Goal: Task Accomplishment & Management: Complete application form

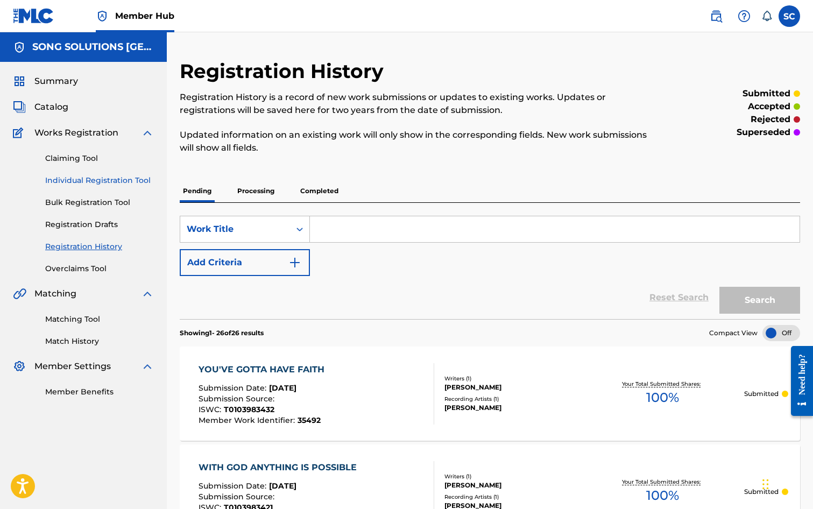
click at [79, 180] on link "Individual Registration Tool" at bounding box center [99, 180] width 109 height 11
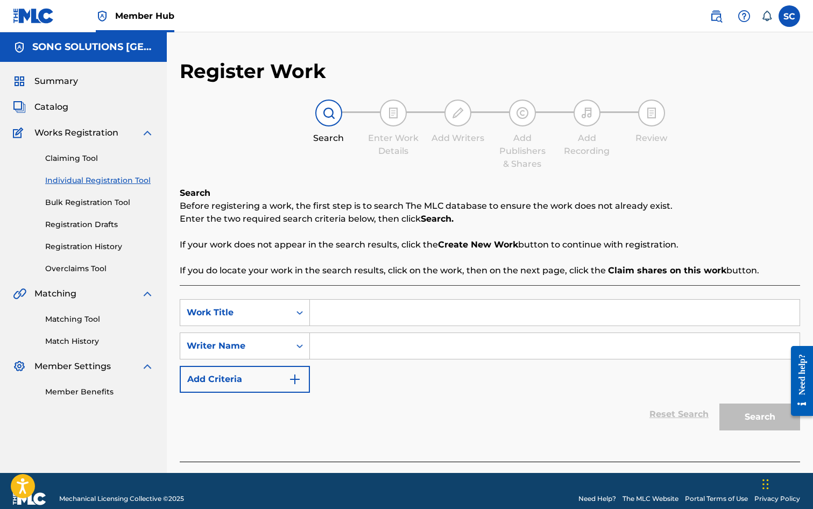
click at [389, 314] on input "Search Form" at bounding box center [555, 313] width 490 height 26
click at [340, 337] on input "Search Form" at bounding box center [555, 346] width 490 height 26
drag, startPoint x: 365, startPoint y: 314, endPoint x: 257, endPoint y: 277, distance: 114.4
click at [258, 277] on div "Search Before registering a work, the first step is to search The MLC database …" at bounding box center [490, 324] width 621 height 275
type input "CALL ME"
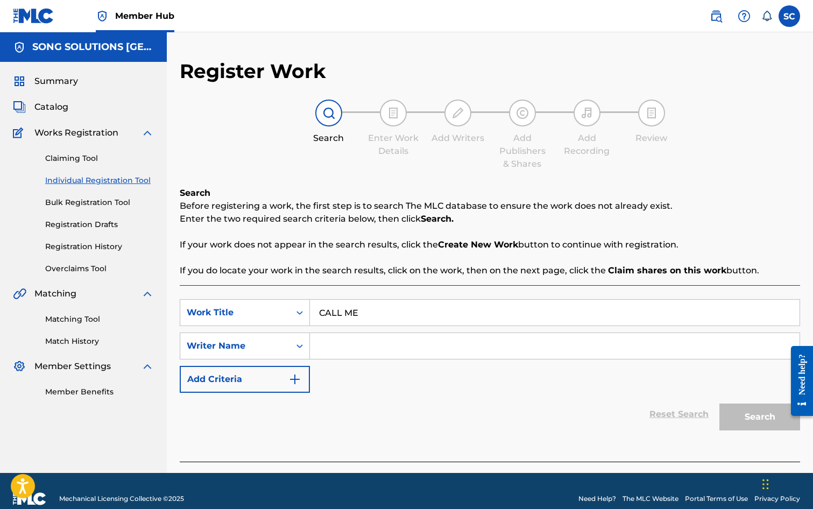
click at [318, 344] on input "Search Form" at bounding box center [555, 346] width 490 height 26
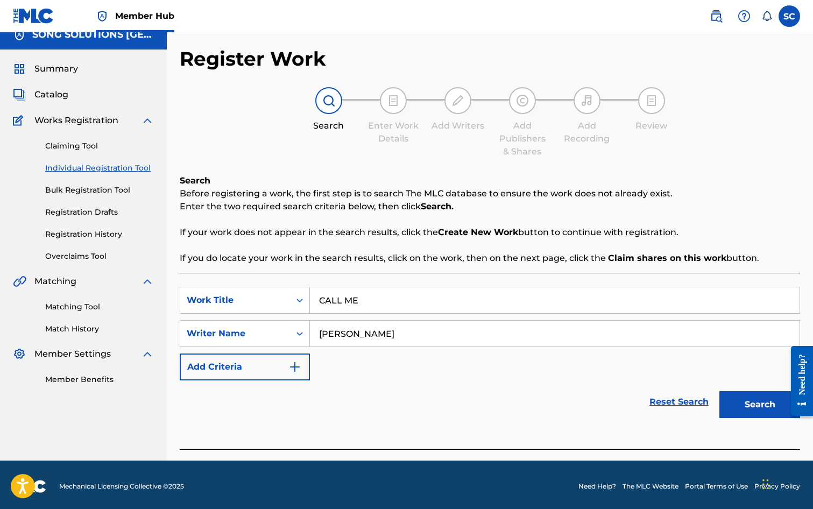
scroll to position [16, 0]
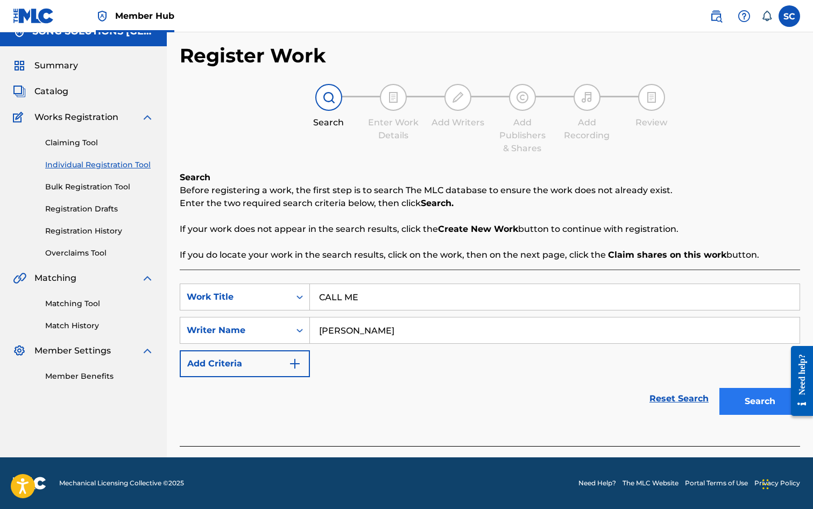
type input "[PERSON_NAME]"
drag, startPoint x: 764, startPoint y: 404, endPoint x: 555, endPoint y: 356, distance: 214.3
click at [765, 404] on button "Search" at bounding box center [760, 401] width 81 height 27
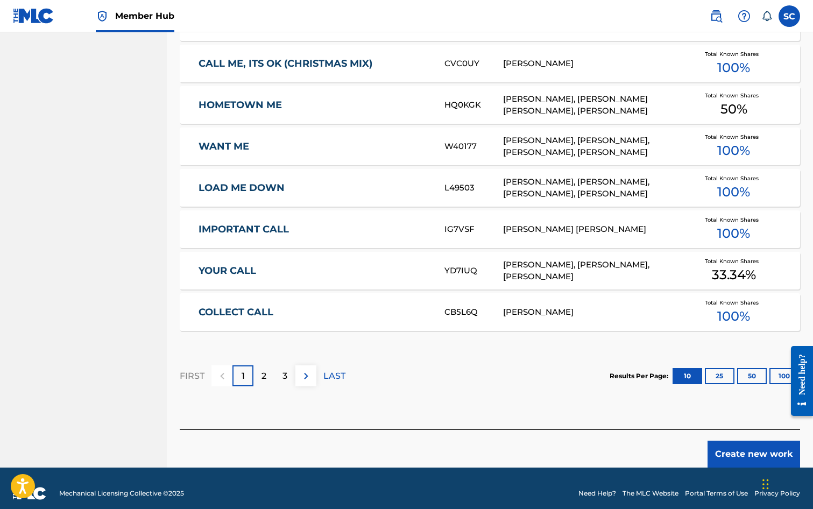
scroll to position [593, 0]
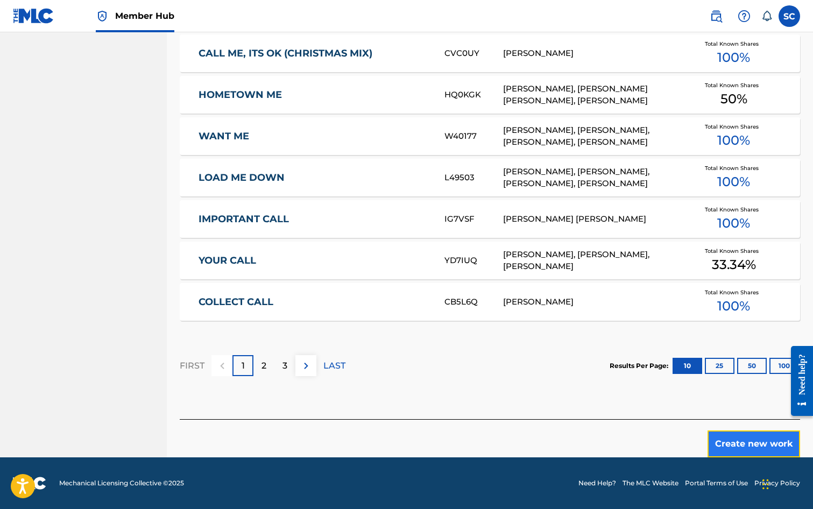
click at [740, 442] on button "Create new work" at bounding box center [754, 444] width 93 height 27
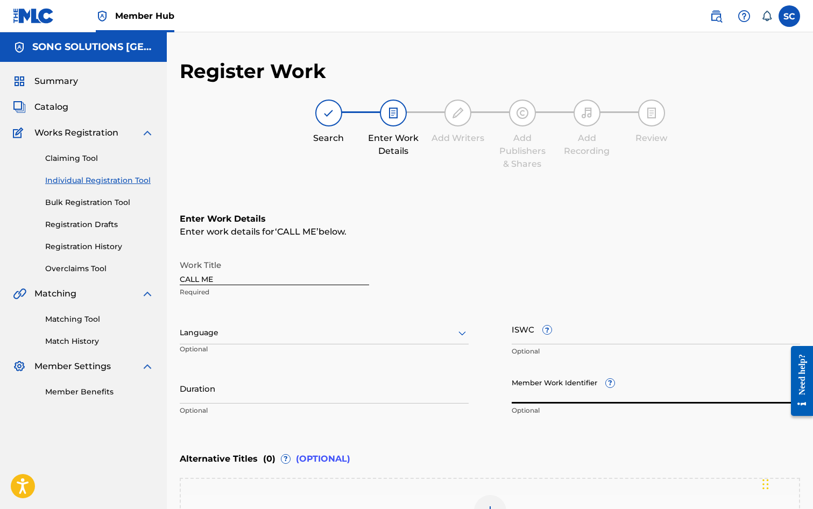
click at [569, 393] on input "Member Work Identifier ?" at bounding box center [656, 388] width 289 height 31
type input "79968"
click at [442, 435] on div "Enter Work Details Enter work details for ‘ CALL ME ’ below. Work Title CALL ME…" at bounding box center [490, 317] width 621 height 261
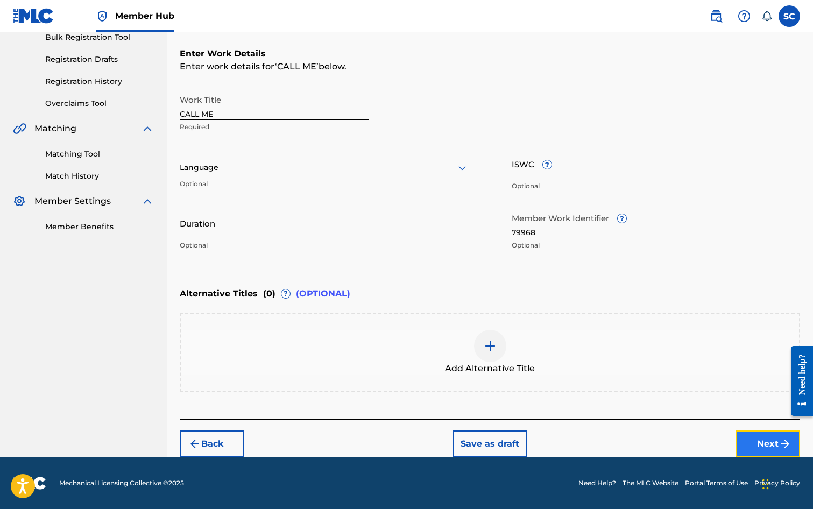
click at [779, 442] on img "submit" at bounding box center [785, 444] width 13 height 13
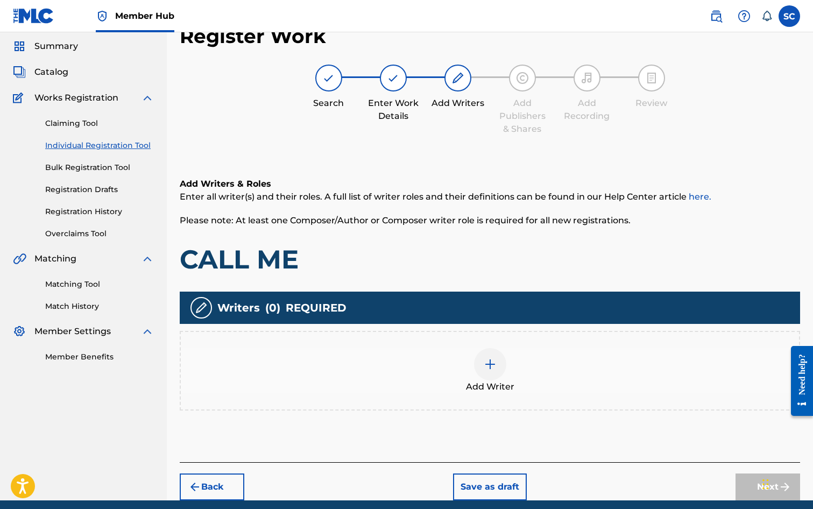
scroll to position [48, 0]
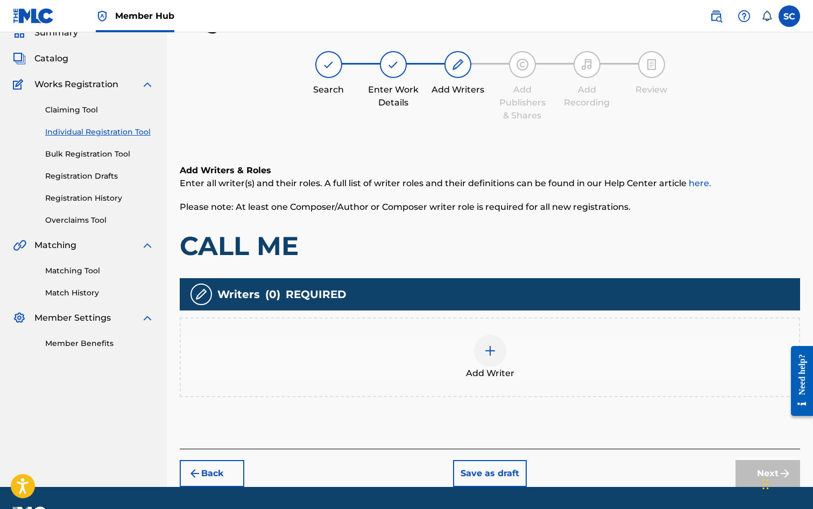
click at [498, 349] on div at bounding box center [490, 351] width 32 height 32
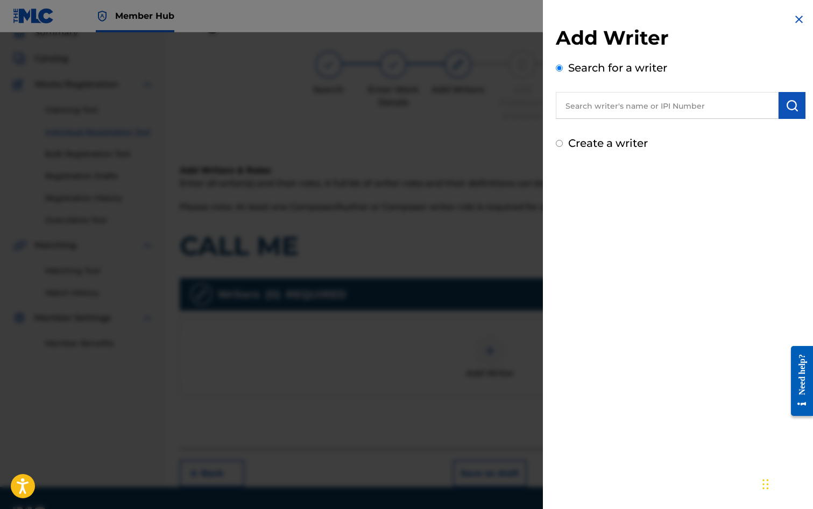
click at [599, 103] on input "text" at bounding box center [667, 105] width 223 height 27
type input "[PERSON_NAME]"
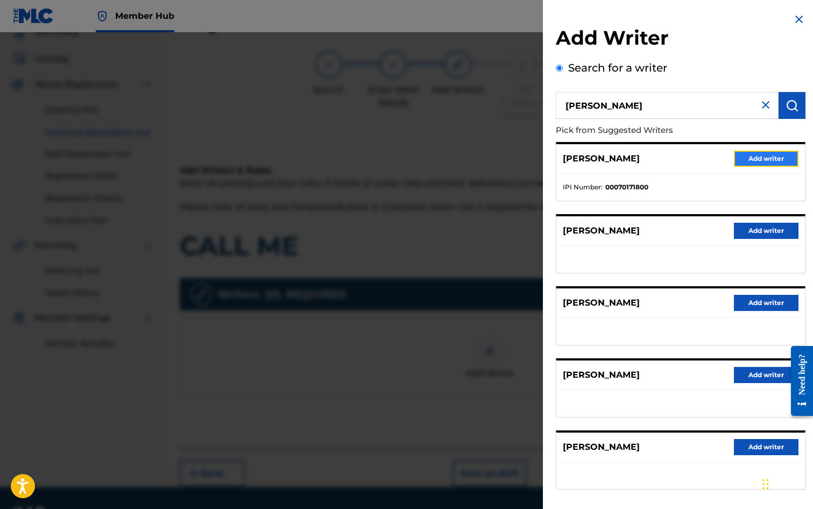
click at [751, 159] on button "Add writer" at bounding box center [766, 159] width 65 height 16
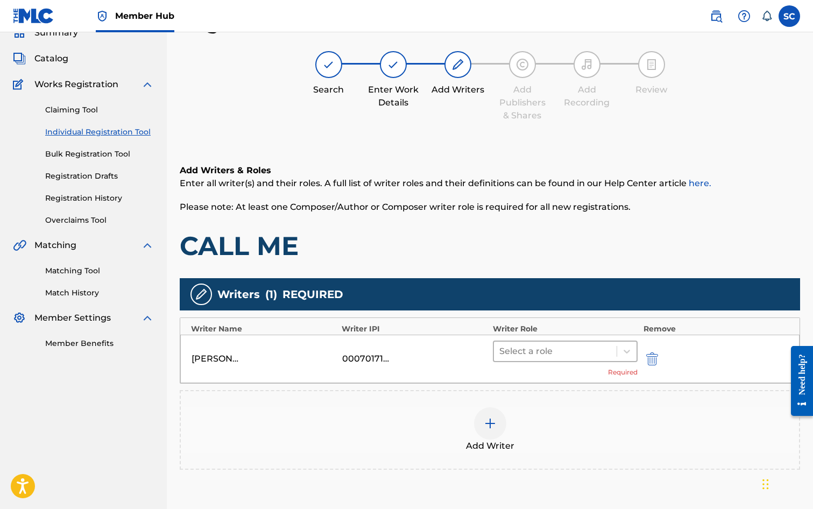
click at [538, 350] on div at bounding box center [555, 351] width 112 height 15
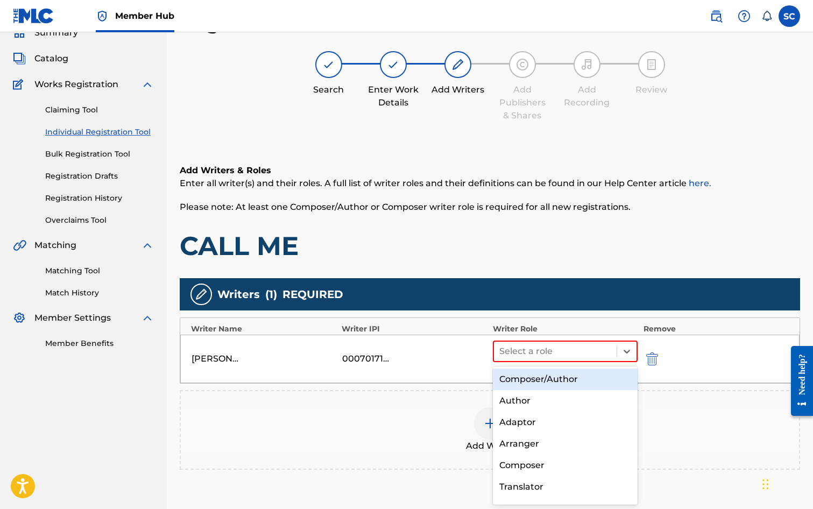
click at [547, 378] on div "Composer/Author" at bounding box center [565, 380] width 145 height 22
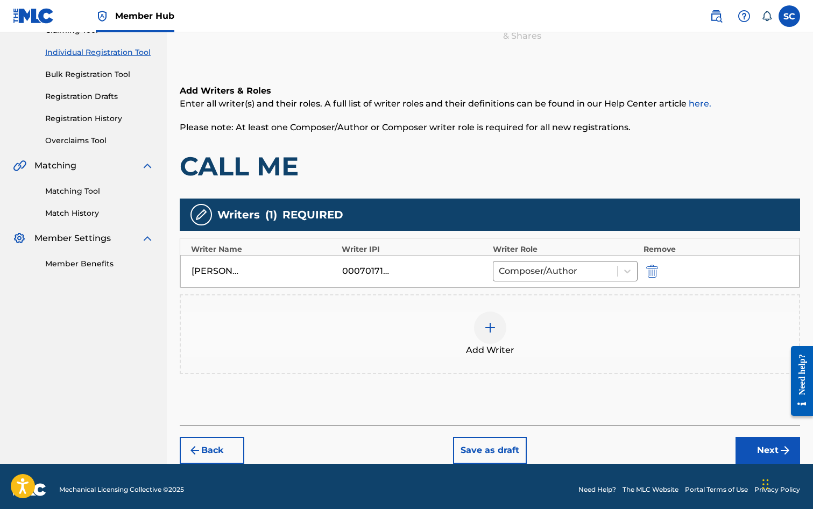
scroll to position [135, 0]
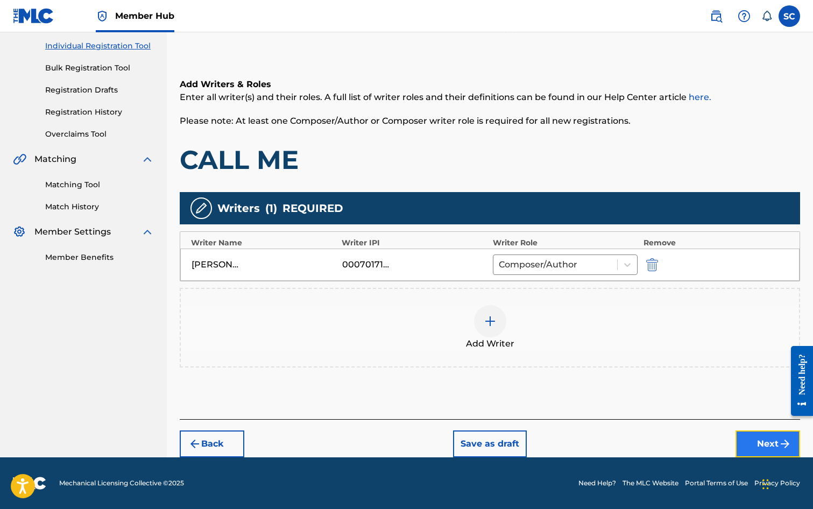
click at [746, 441] on button "Next" at bounding box center [768, 444] width 65 height 27
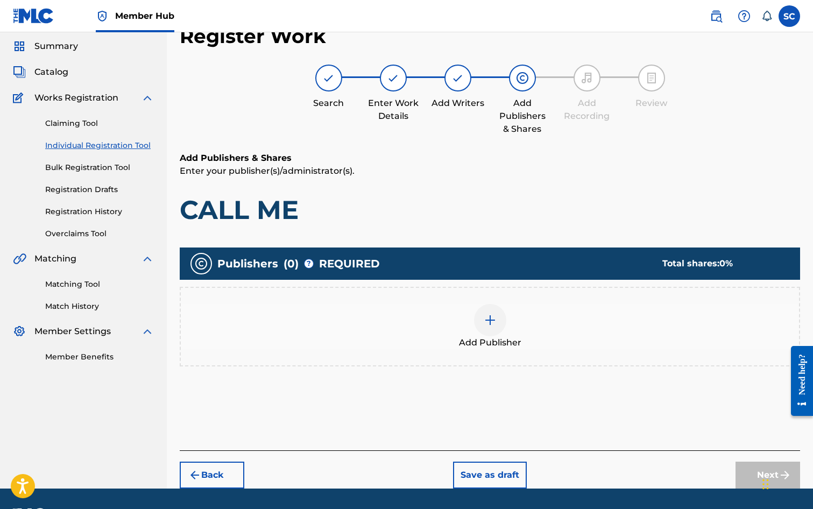
scroll to position [48, 0]
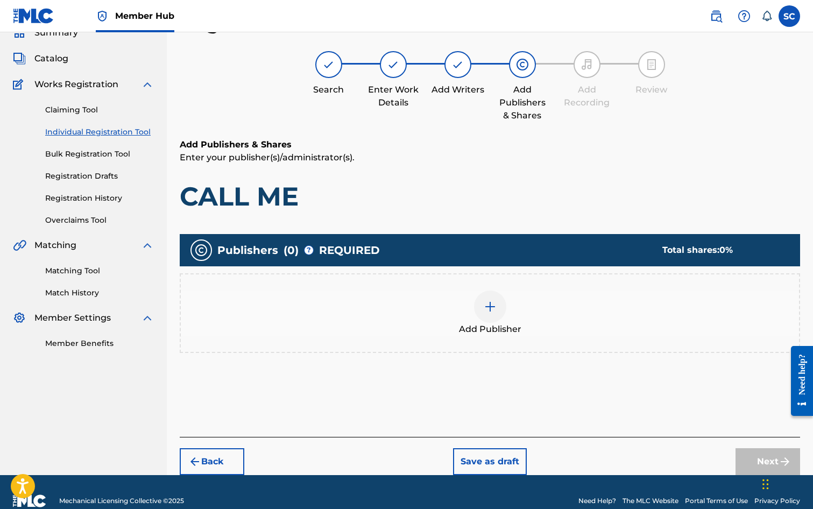
click at [490, 311] on img at bounding box center [490, 306] width 13 height 13
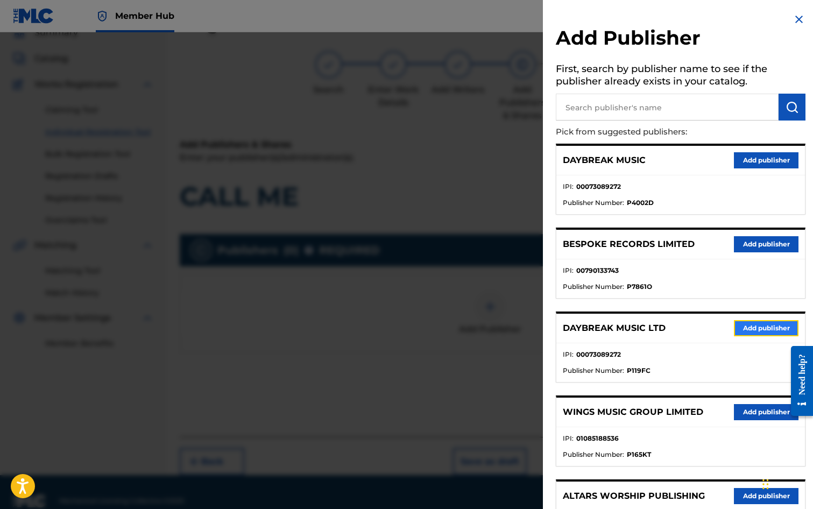
click at [741, 327] on button "Add publisher" at bounding box center [766, 328] width 65 height 16
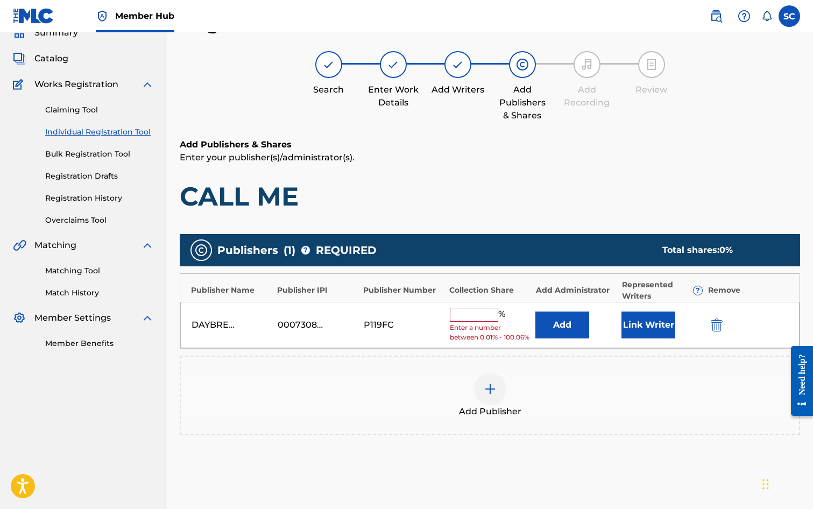
click at [458, 316] on input "text" at bounding box center [474, 315] width 48 height 14
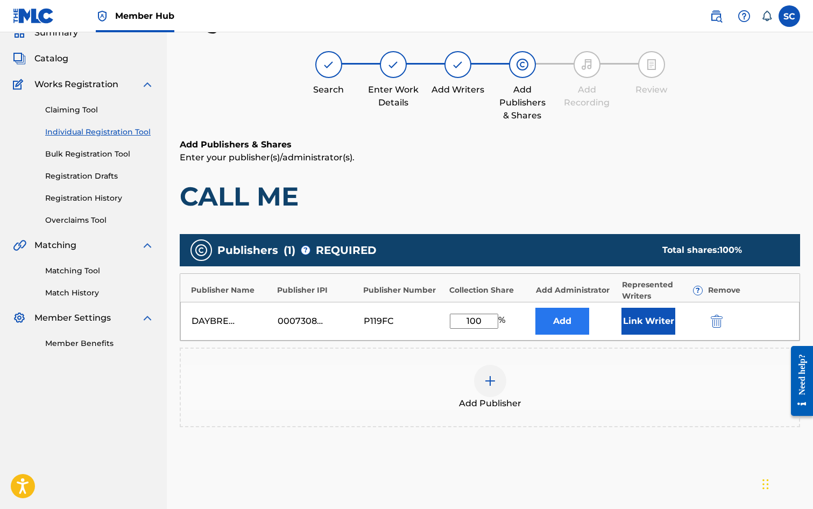
type input "100"
click at [568, 320] on button "Add" at bounding box center [563, 321] width 54 height 27
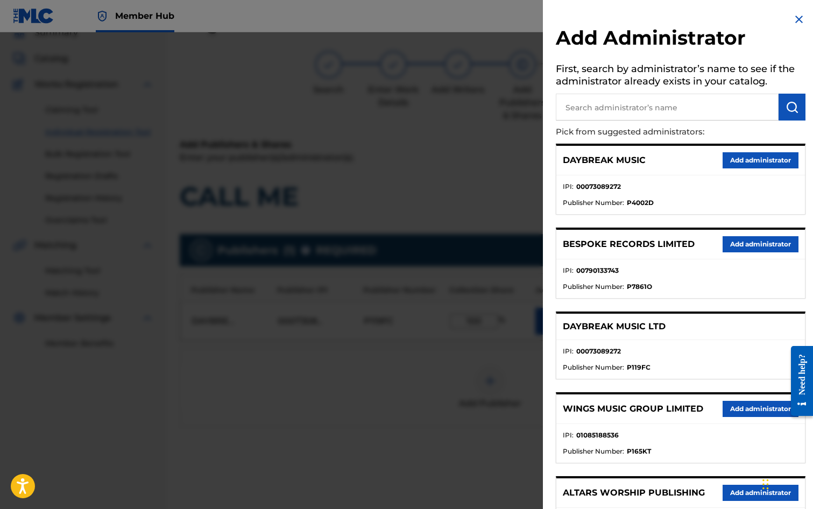
click at [611, 106] on input "text" at bounding box center [667, 107] width 223 height 27
type input "SONG SOLUTIONS"
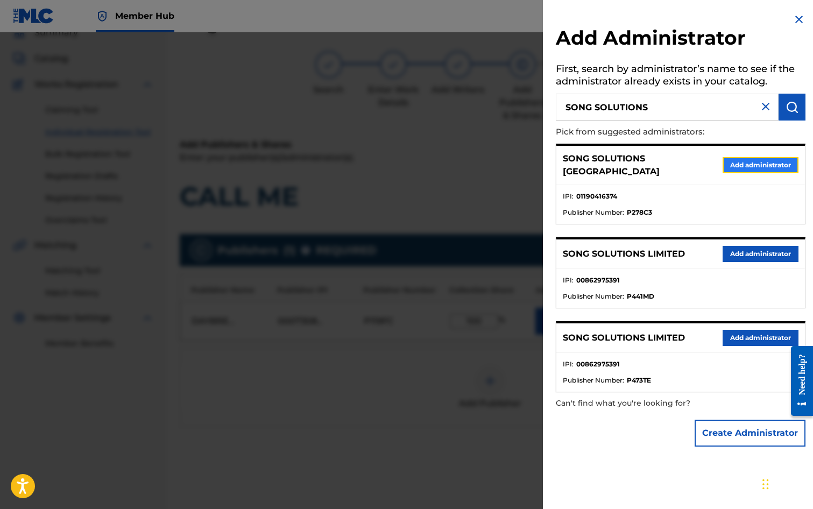
click at [731, 161] on button "Add administrator" at bounding box center [761, 165] width 76 height 16
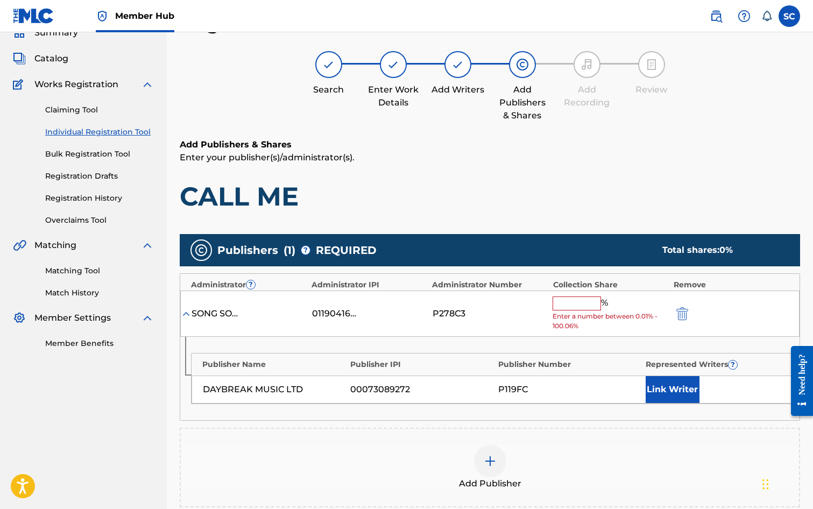
click at [576, 301] on input "text" at bounding box center [577, 304] width 48 height 14
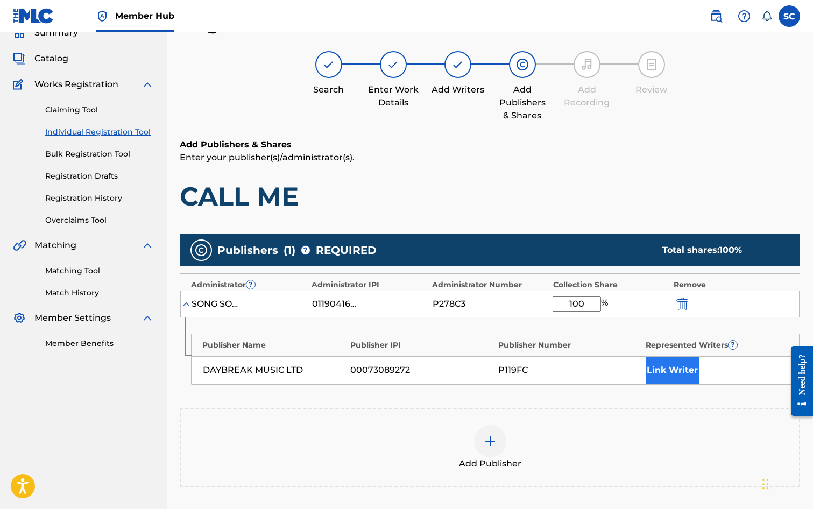
type input "100"
click at [657, 372] on button "Link Writer" at bounding box center [673, 370] width 54 height 27
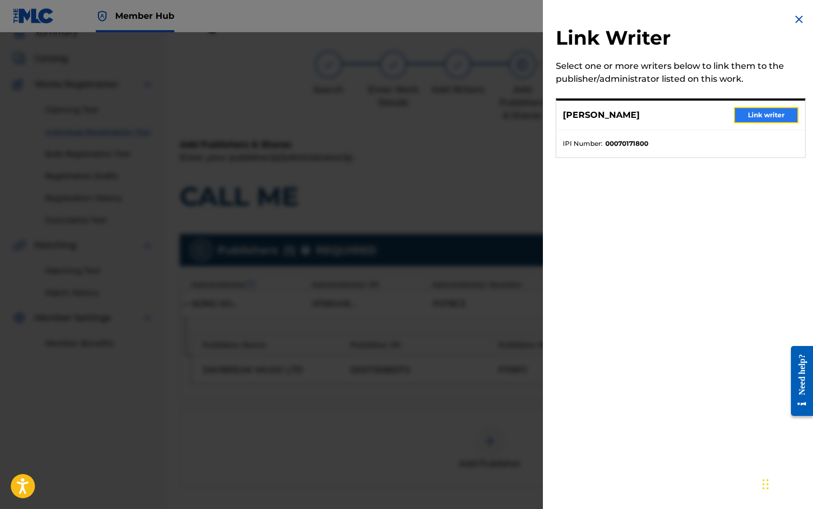
click at [764, 111] on button "Link writer" at bounding box center [766, 115] width 65 height 16
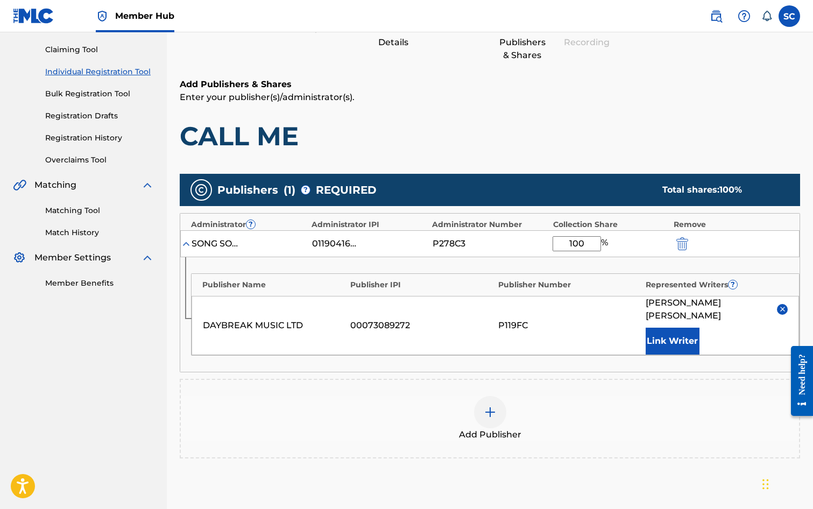
scroll to position [219, 0]
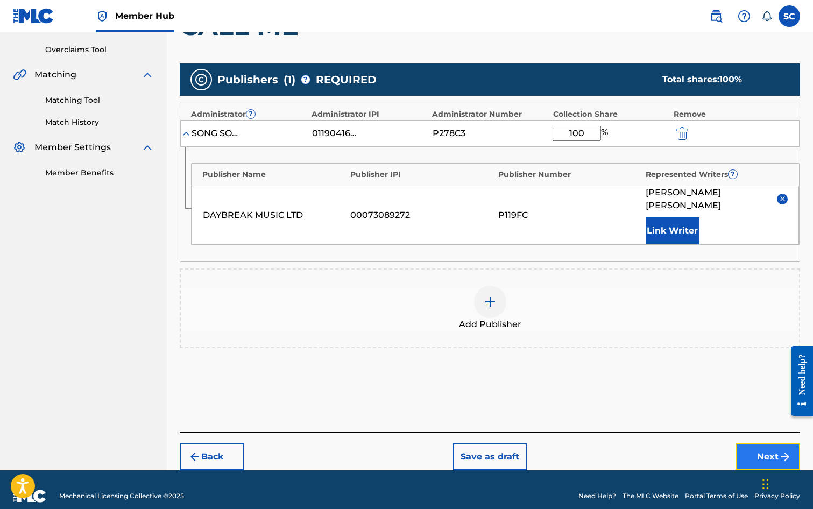
click at [760, 446] on button "Next" at bounding box center [768, 457] width 65 height 27
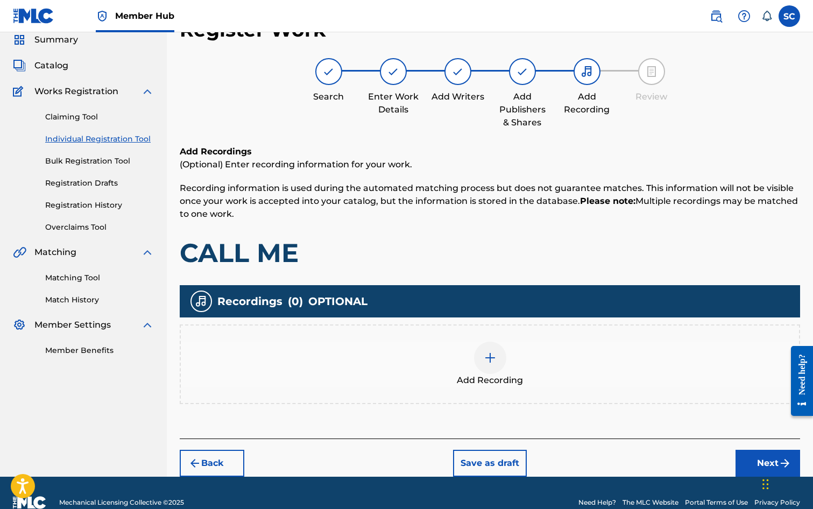
scroll to position [48, 0]
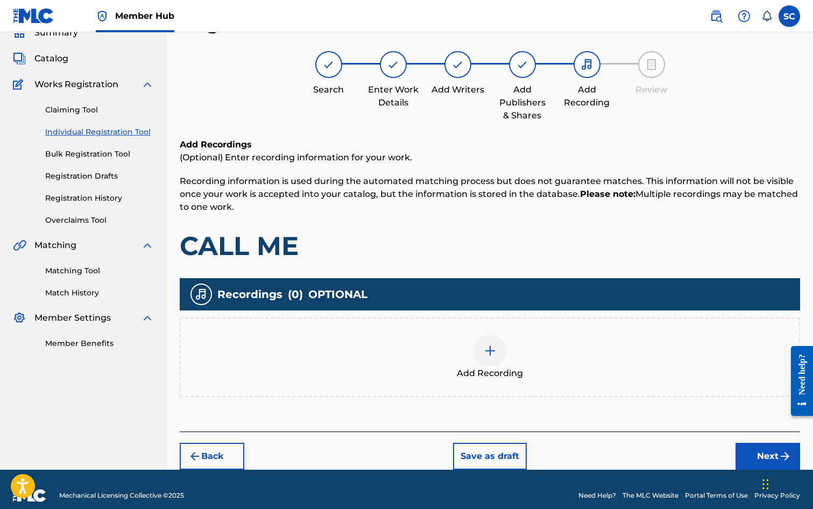
click at [495, 355] on img at bounding box center [490, 350] width 13 height 13
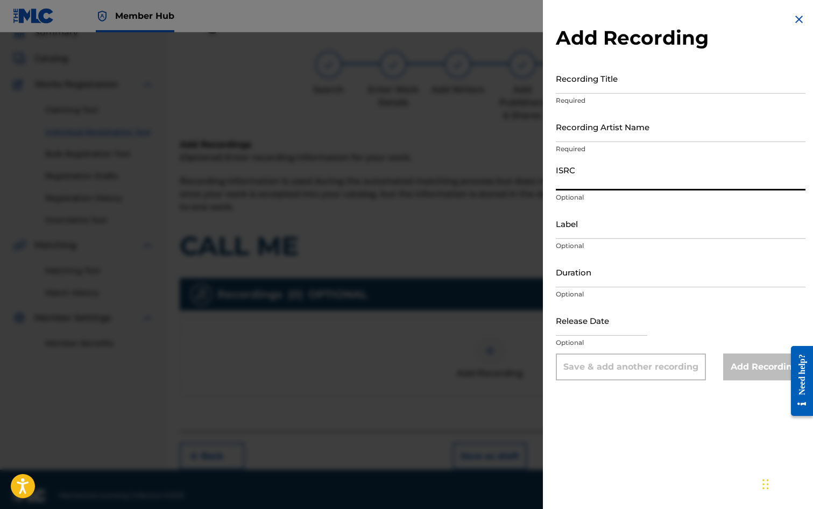
click at [579, 178] on input "ISRC" at bounding box center [681, 175] width 250 height 31
paste input "GBDPR0047514"
type input "GBDPR0047514"
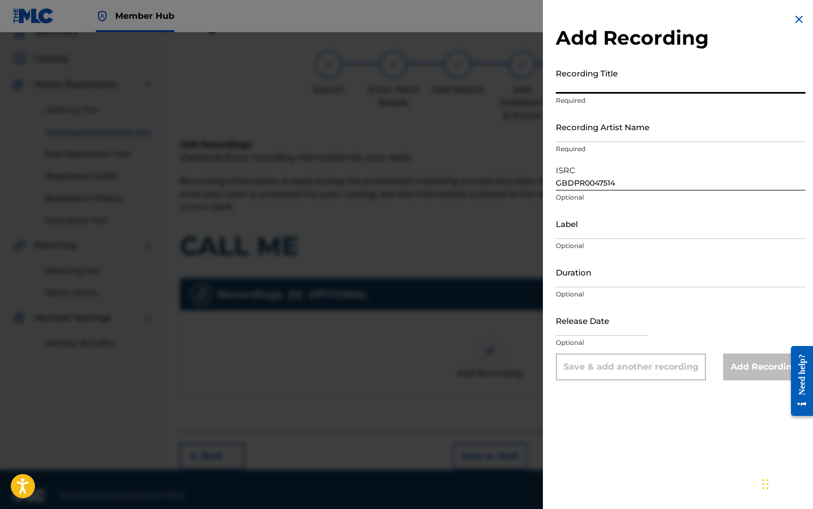
click at [598, 86] on input "Recording Title" at bounding box center [681, 78] width 250 height 31
type input "CALL ME"
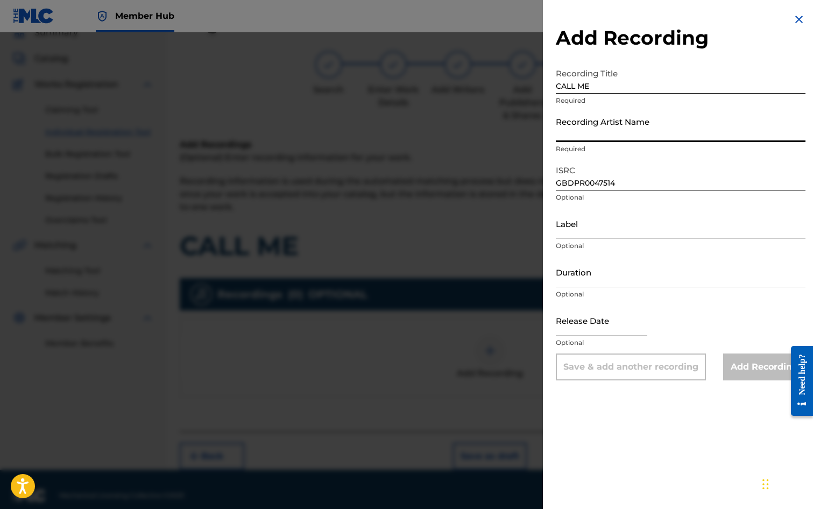
click at [595, 126] on input "Recording Artist Name" at bounding box center [681, 126] width 250 height 31
type input "[PERSON_NAME]"
type input "[DATE]"
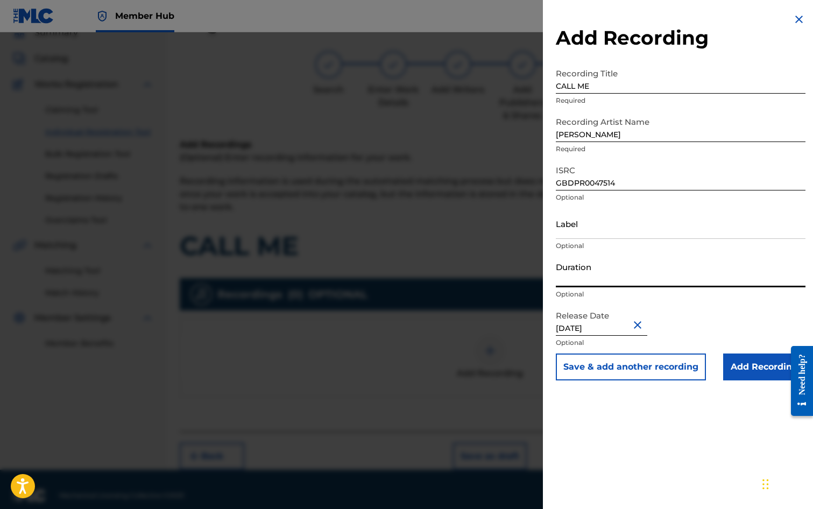
click at [585, 269] on input "Duration" at bounding box center [681, 272] width 250 height 31
type input "03:20"
click at [742, 369] on input "Add Recording" at bounding box center [764, 367] width 82 height 27
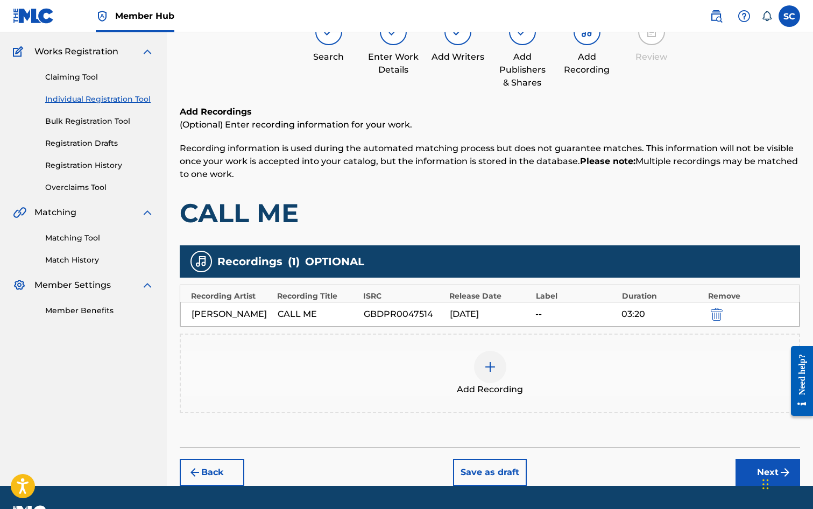
scroll to position [110, 0]
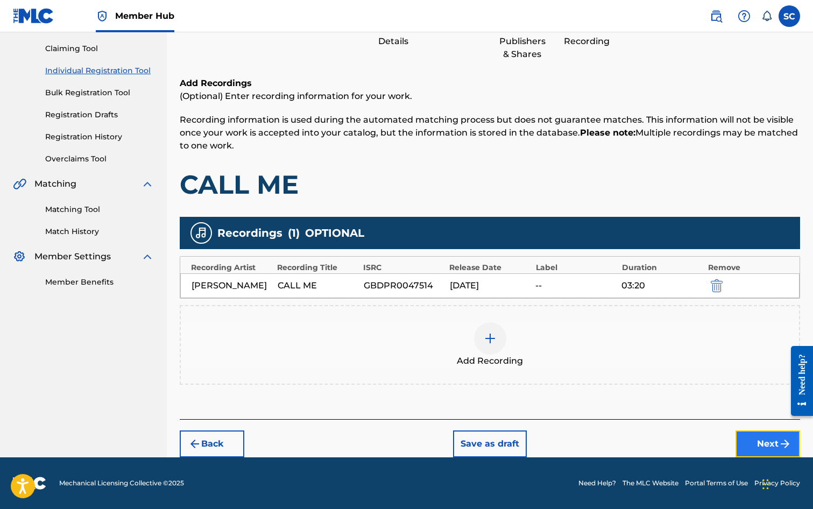
click at [758, 443] on button "Next" at bounding box center [768, 444] width 65 height 27
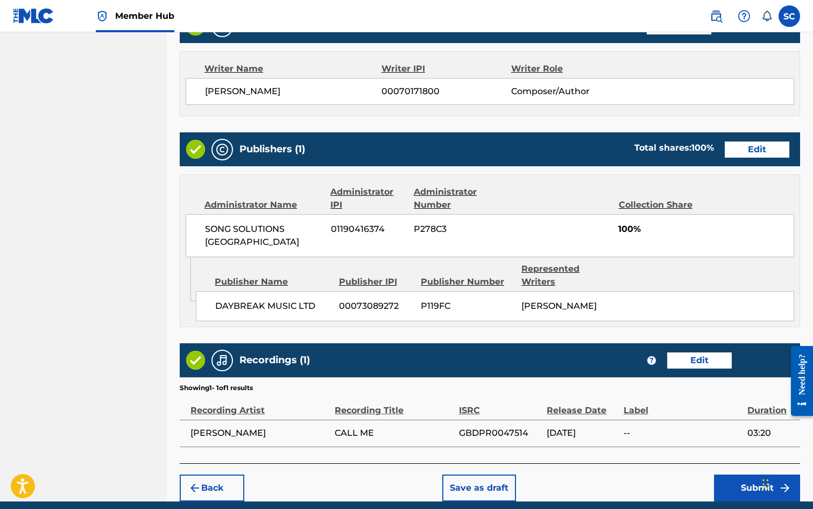
scroll to position [485, 0]
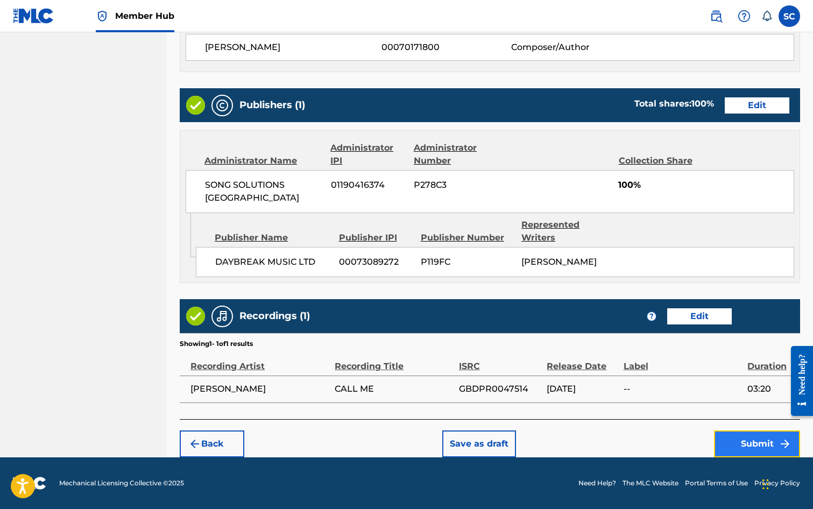
click at [755, 445] on button "Submit" at bounding box center [757, 444] width 86 height 27
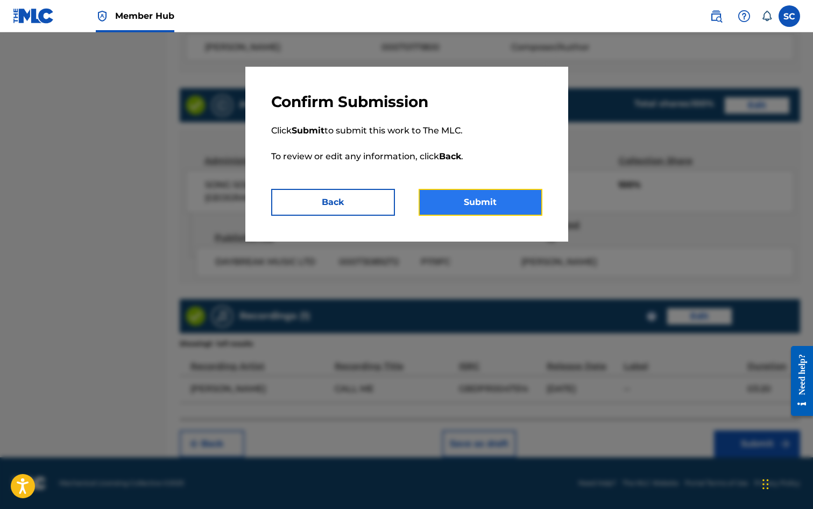
click at [486, 202] on button "Submit" at bounding box center [481, 202] width 124 height 27
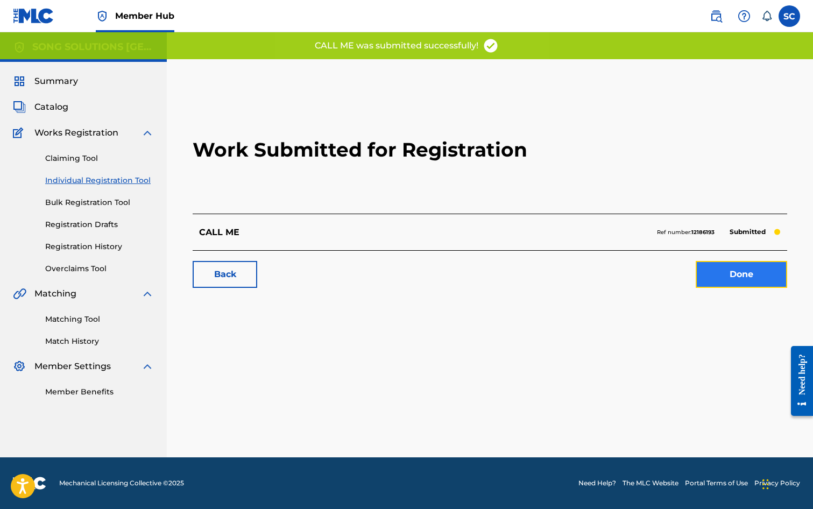
click at [739, 275] on link "Done" at bounding box center [742, 274] width 92 height 27
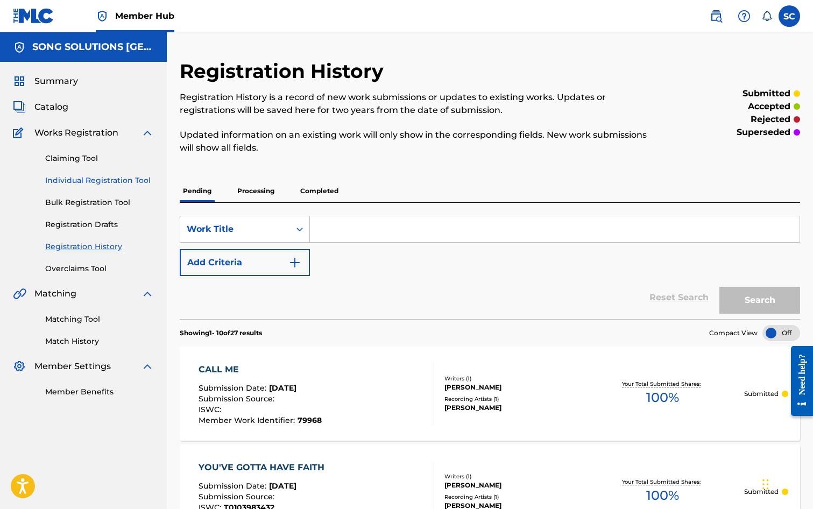
click at [92, 180] on link "Individual Registration Tool" at bounding box center [99, 180] width 109 height 11
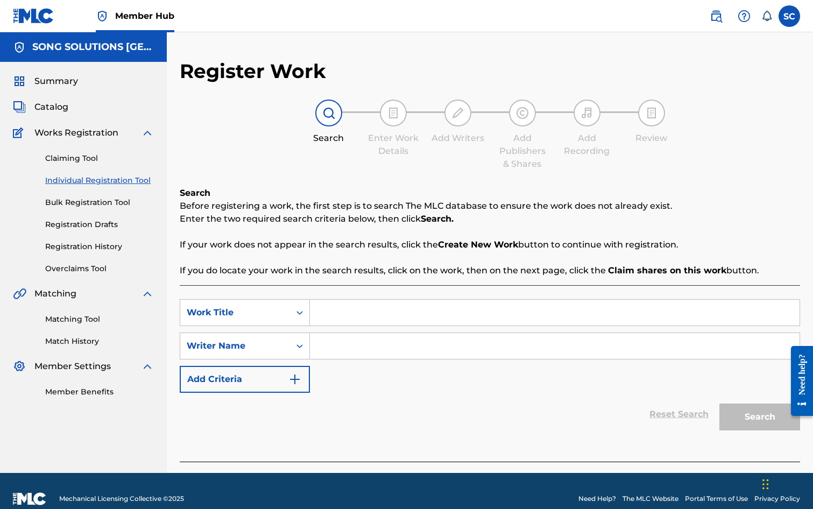
click at [383, 314] on input "Search Form" at bounding box center [555, 313] width 490 height 26
type input "TWO BY TWO"
click at [379, 347] on input "Search Form" at bounding box center [555, 346] width 490 height 26
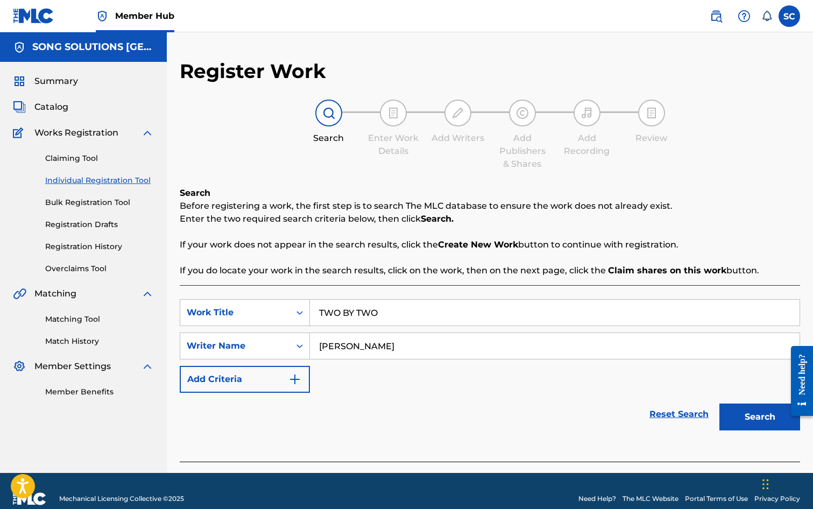
type input "[PERSON_NAME]"
click at [720, 404] on button "Search" at bounding box center [760, 417] width 81 height 27
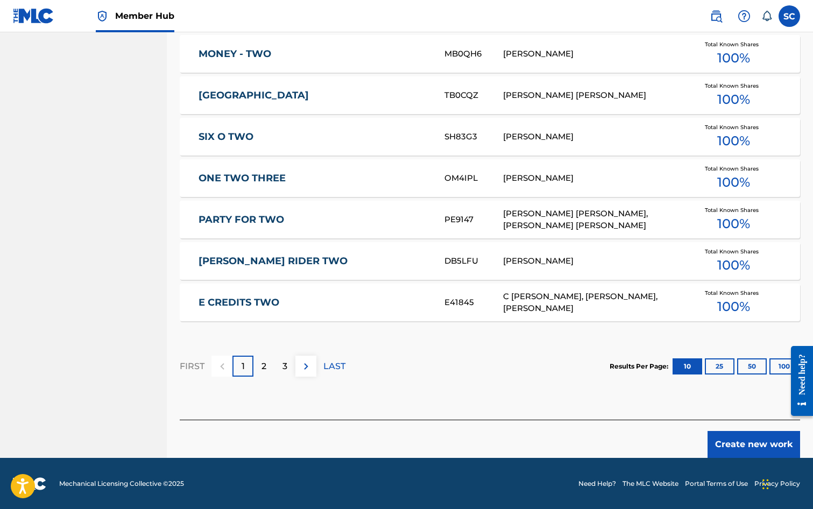
scroll to position [593, 0]
click at [729, 443] on button "Create new work" at bounding box center [754, 444] width 93 height 27
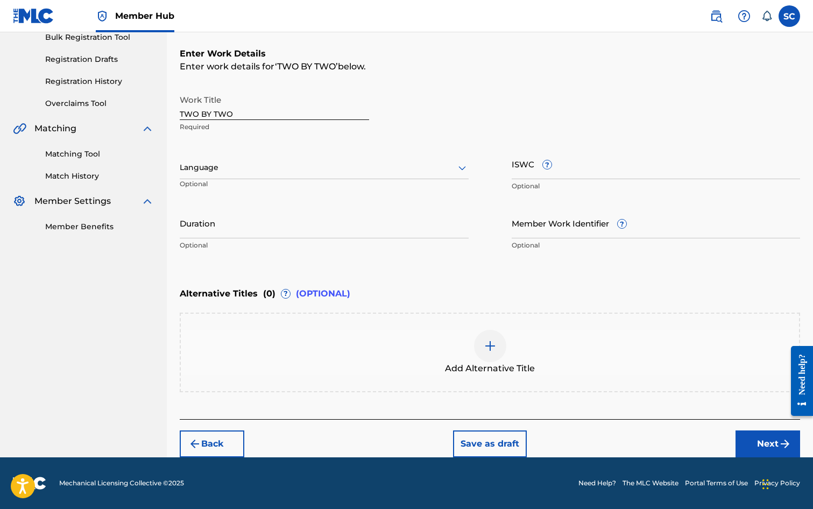
scroll to position [0, 0]
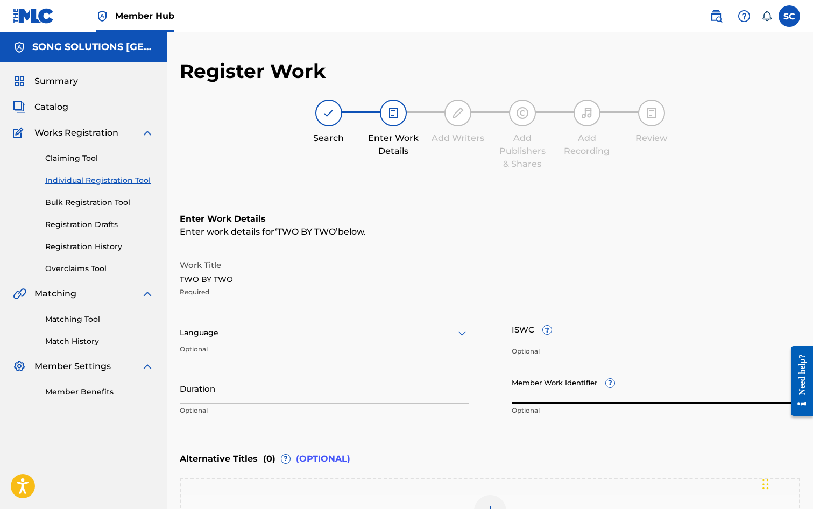
click at [530, 392] on input "Member Work Identifier ?" at bounding box center [656, 388] width 289 height 31
click at [547, 398] on input "Member Work Identifier ?" at bounding box center [656, 388] width 289 height 31
type input "35260"
click at [524, 334] on input "ISWC ?" at bounding box center [656, 329] width 289 height 31
paste input "T-010.124.271-0"
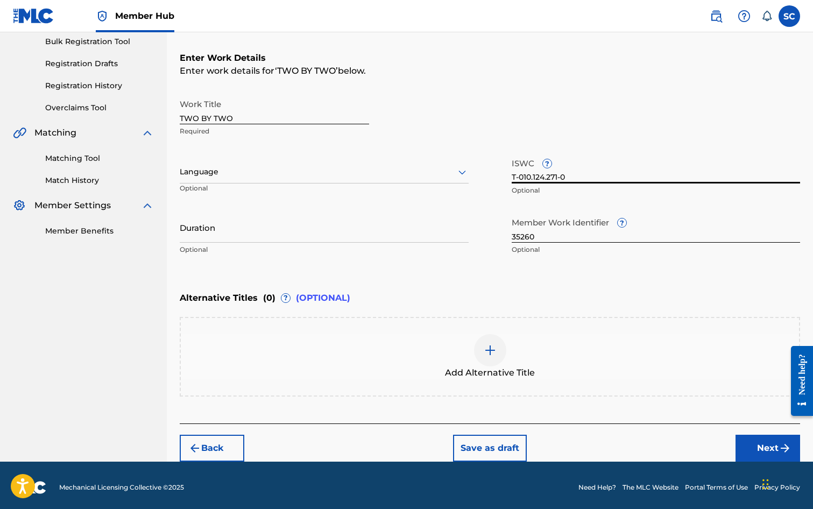
scroll to position [165, 0]
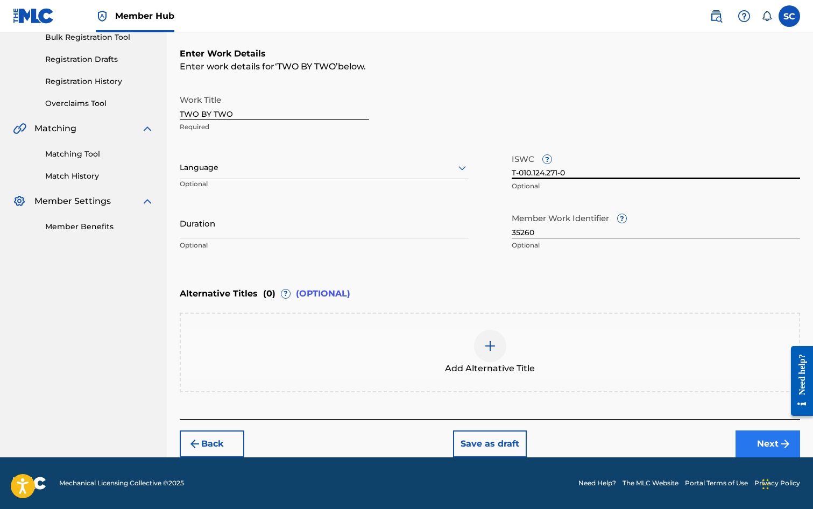
type input "T-010.124.271-0"
click at [759, 442] on button "Next" at bounding box center [768, 444] width 65 height 27
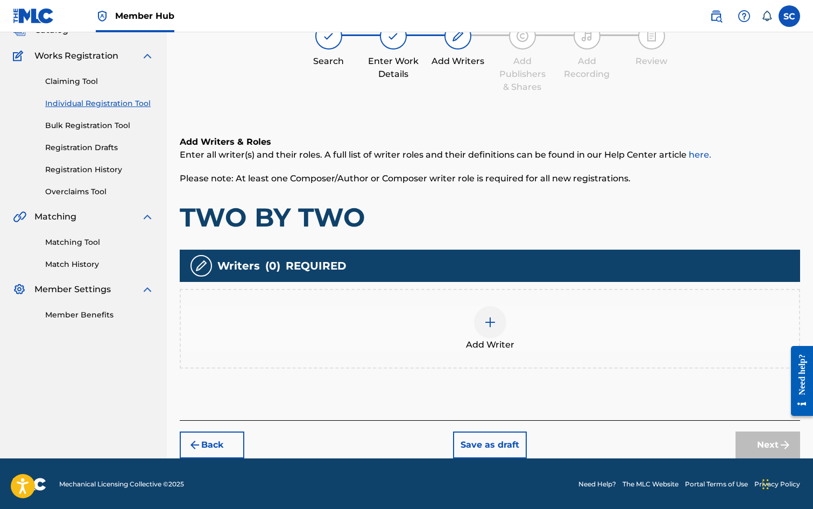
scroll to position [78, 0]
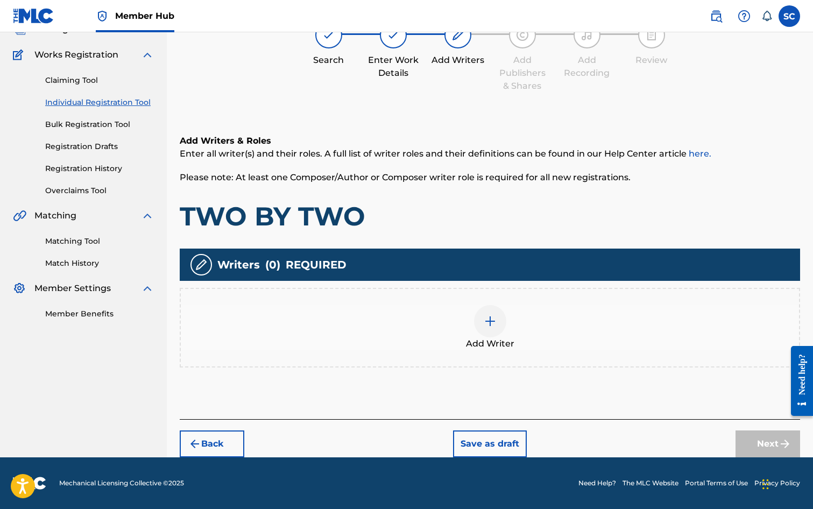
click at [494, 316] on img at bounding box center [490, 321] width 13 height 13
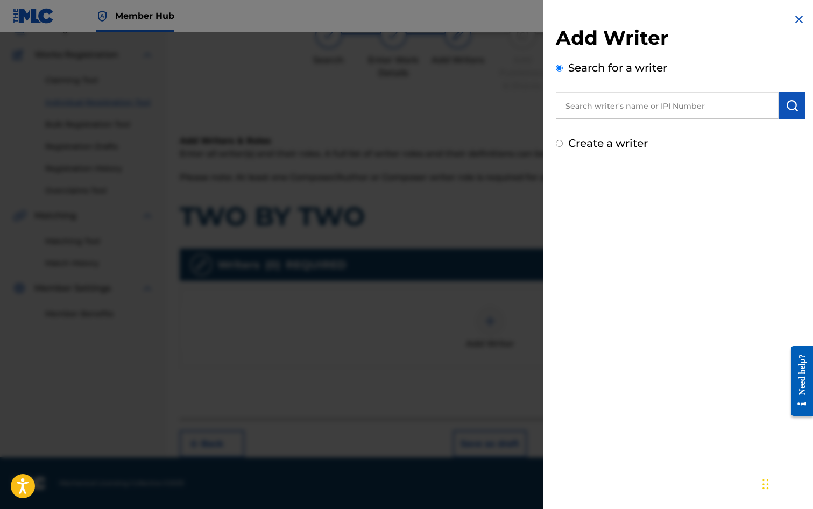
click at [601, 104] on input "text" at bounding box center [667, 105] width 223 height 27
type input "[PERSON_NAME]"
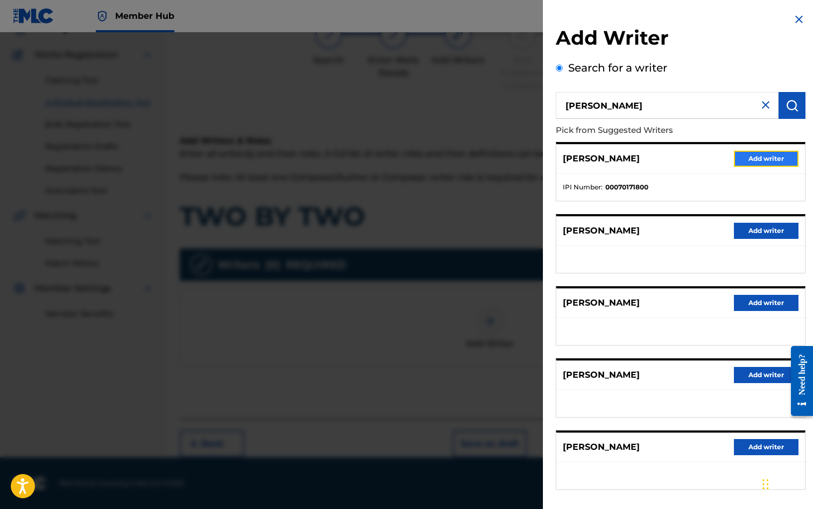
click at [749, 157] on button "Add writer" at bounding box center [766, 159] width 65 height 16
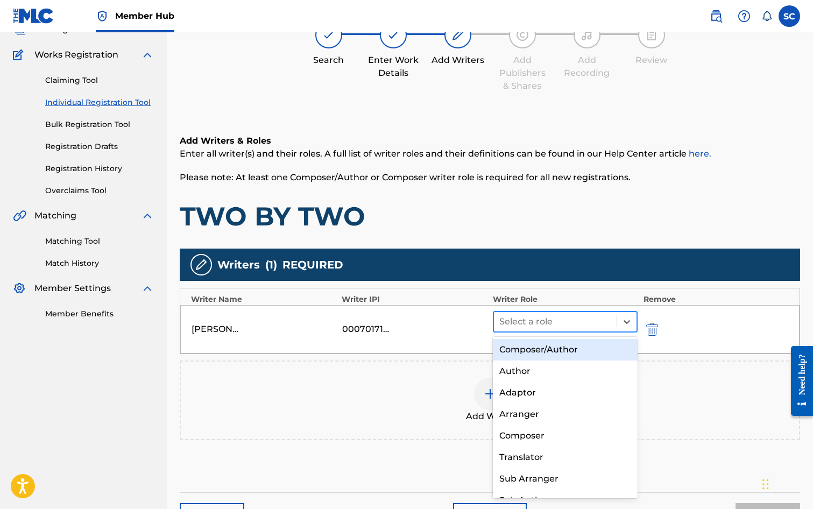
click at [518, 323] on div at bounding box center [555, 321] width 112 height 15
click at [523, 347] on div "Composer/Author" at bounding box center [565, 350] width 145 height 22
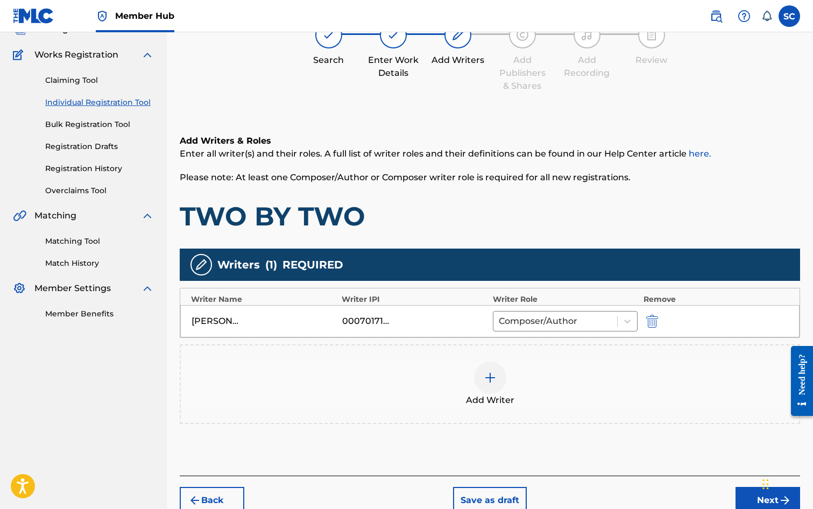
scroll to position [135, 0]
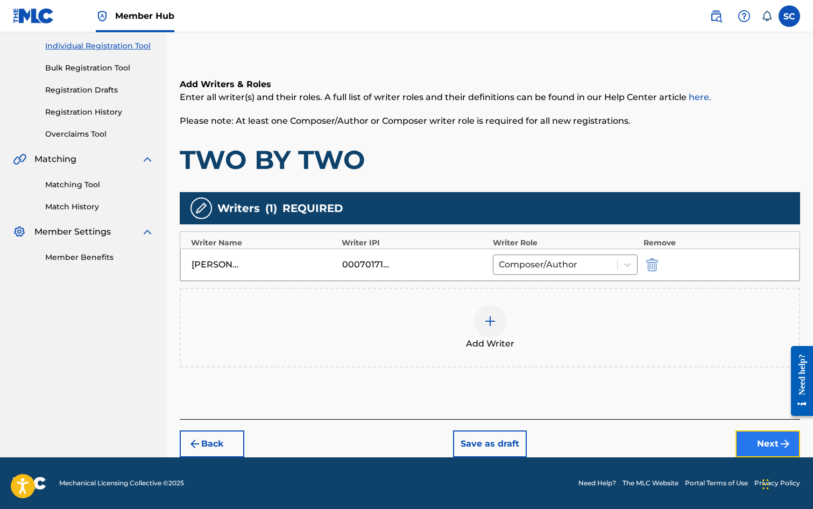
click at [749, 444] on button "Next" at bounding box center [768, 444] width 65 height 27
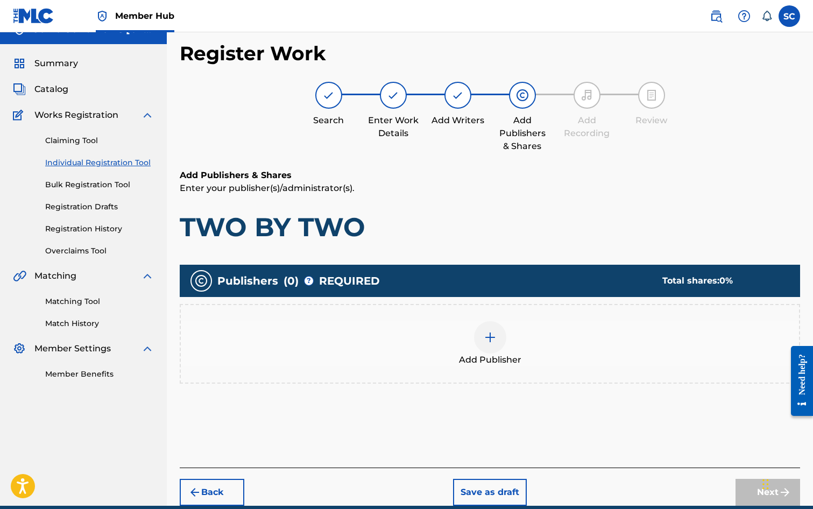
scroll to position [48, 0]
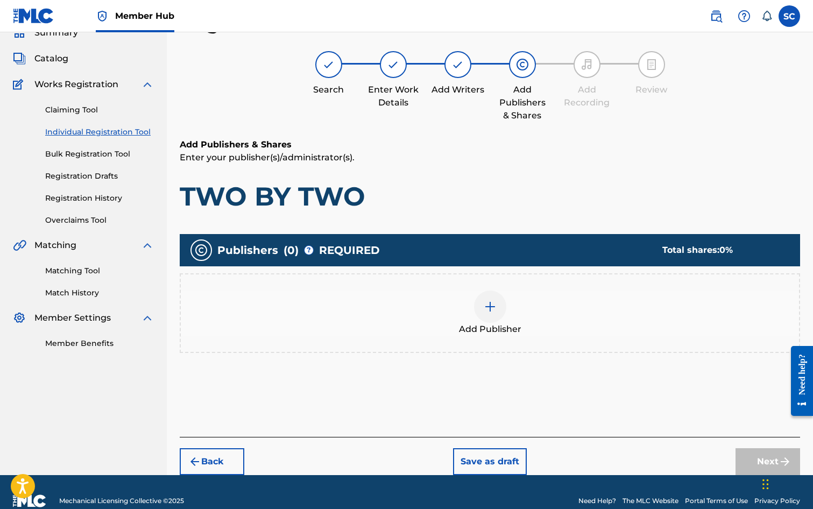
click at [482, 307] on div at bounding box center [490, 307] width 32 height 32
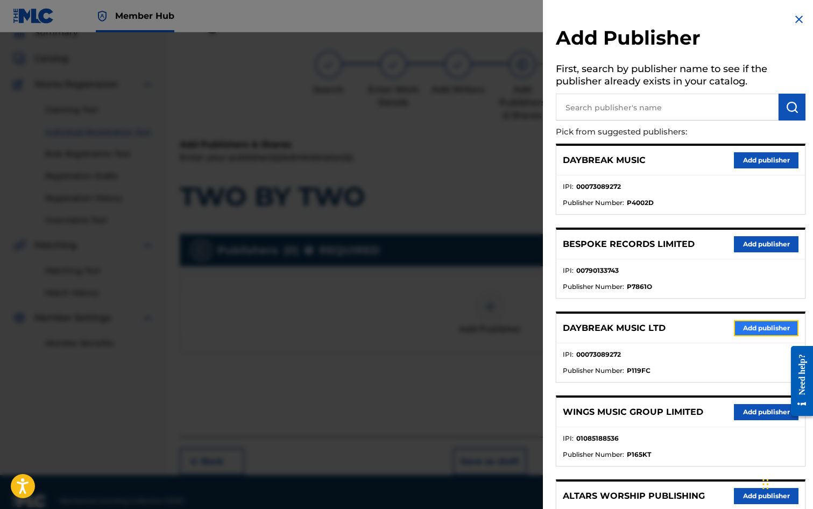
click at [768, 327] on button "Add publisher" at bounding box center [766, 328] width 65 height 16
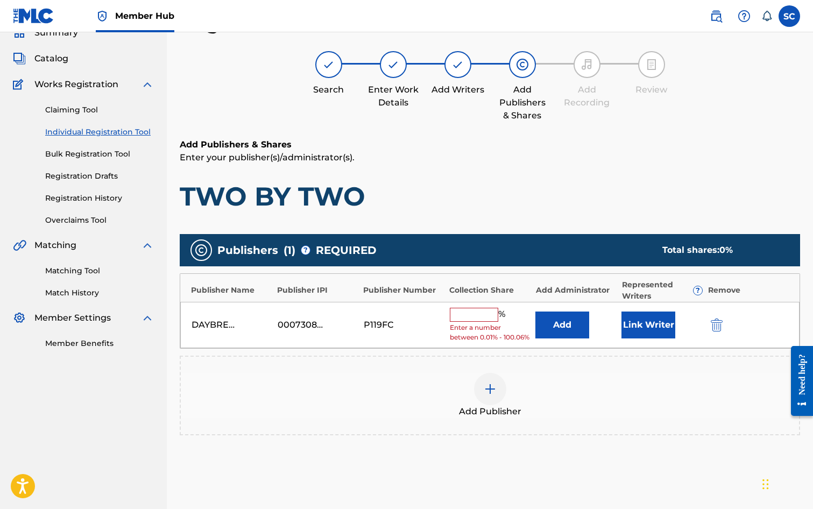
click at [463, 315] on input "text" at bounding box center [474, 315] width 48 height 14
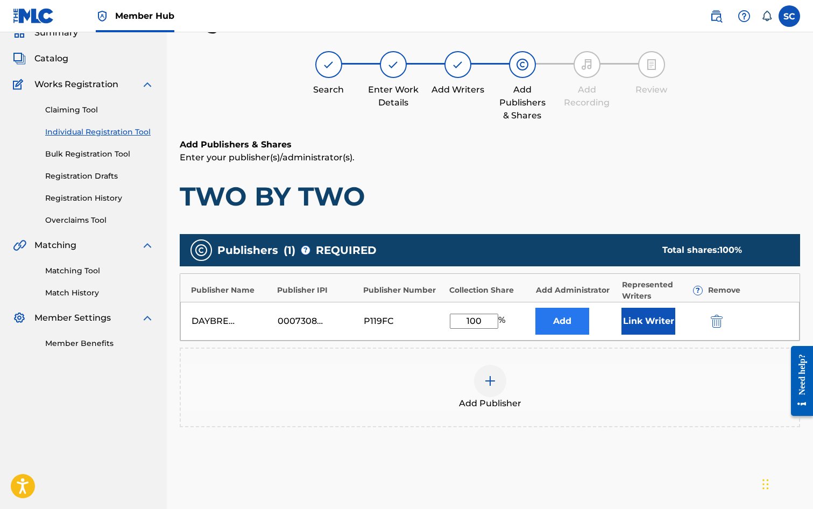
type input "100"
click at [569, 316] on button "Add" at bounding box center [563, 321] width 54 height 27
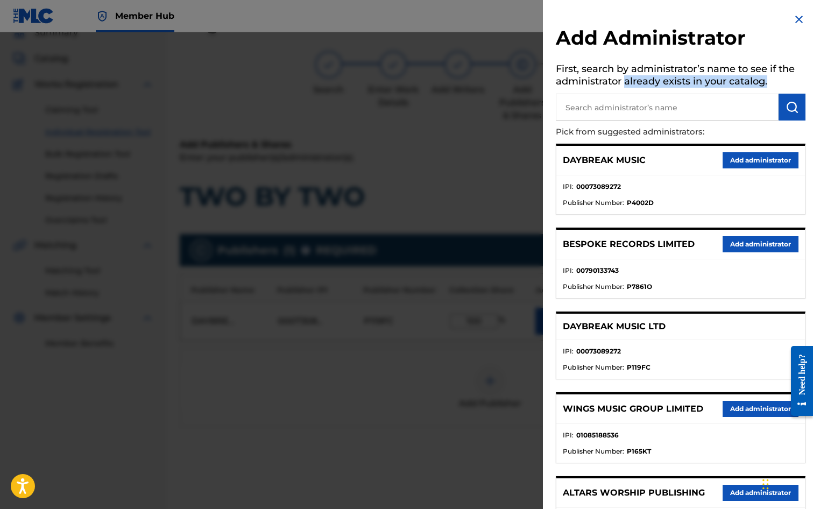
click at [624, 95] on div "Add Administrator First, search by administrator’s name to see if the administr…" at bounding box center [681, 310] width 276 height 620
click at [614, 114] on input "text" at bounding box center [667, 107] width 223 height 27
type input "SONG SOLUTIONS"
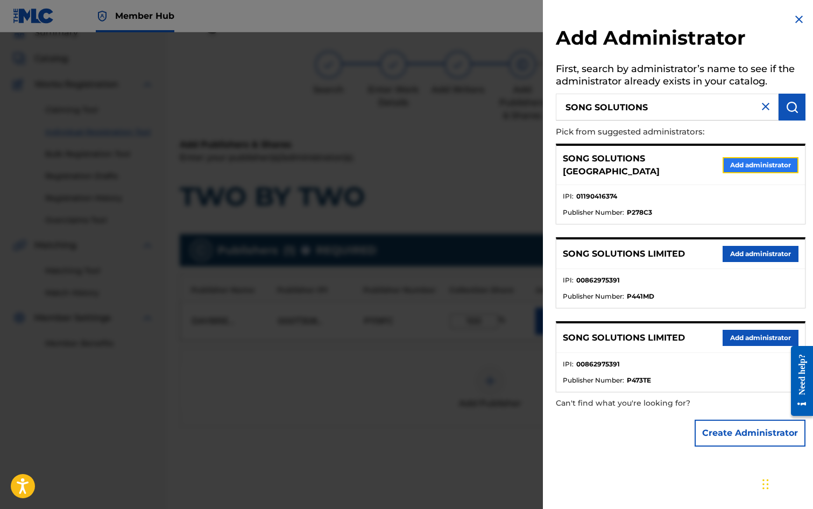
click at [741, 159] on button "Add administrator" at bounding box center [761, 165] width 76 height 16
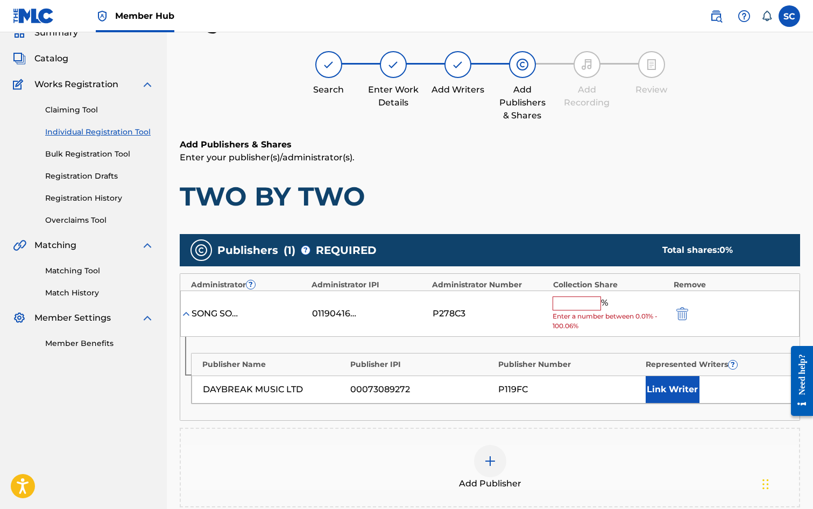
click at [583, 302] on input "text" at bounding box center [577, 304] width 48 height 14
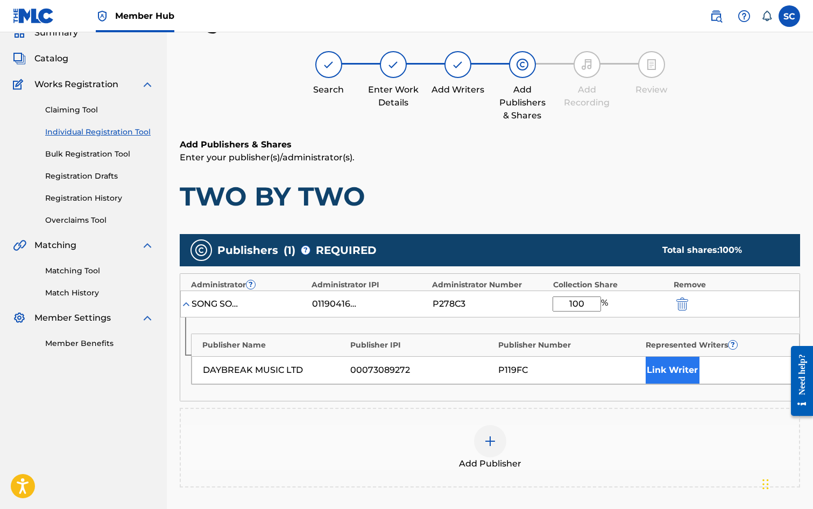
type input "100"
click at [672, 368] on button "Link Writer" at bounding box center [673, 370] width 54 height 27
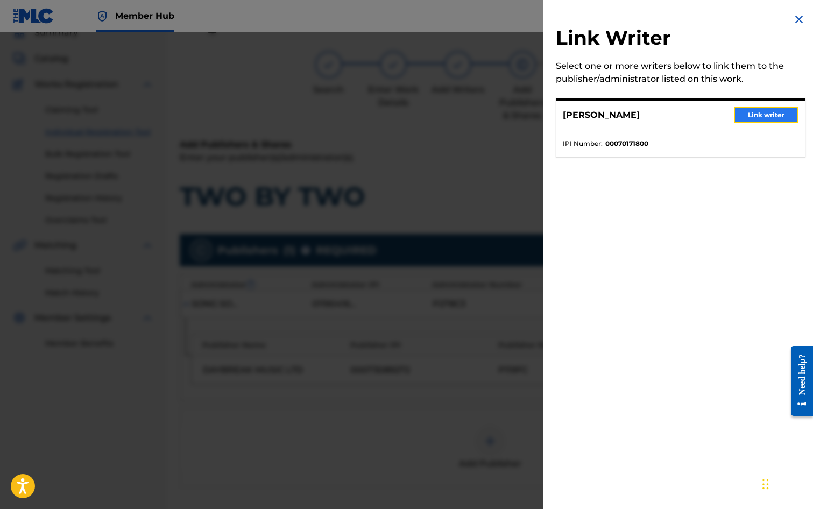
click at [763, 112] on button "Link writer" at bounding box center [766, 115] width 65 height 16
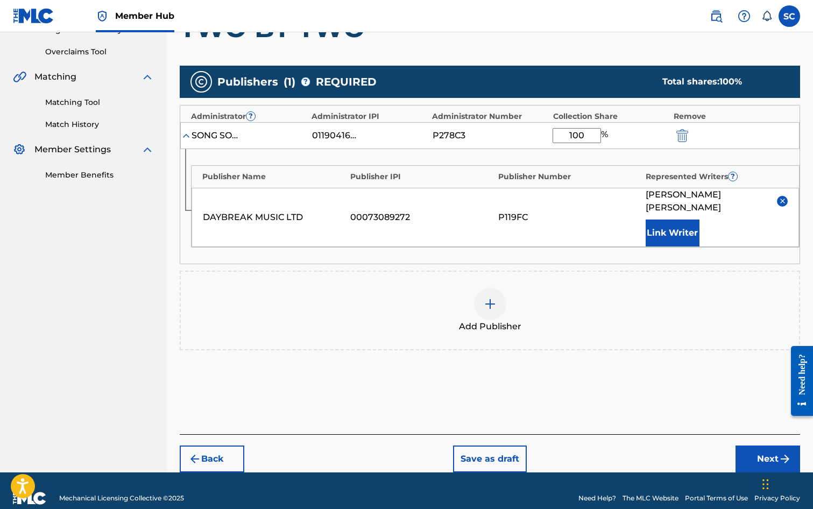
scroll to position [219, 0]
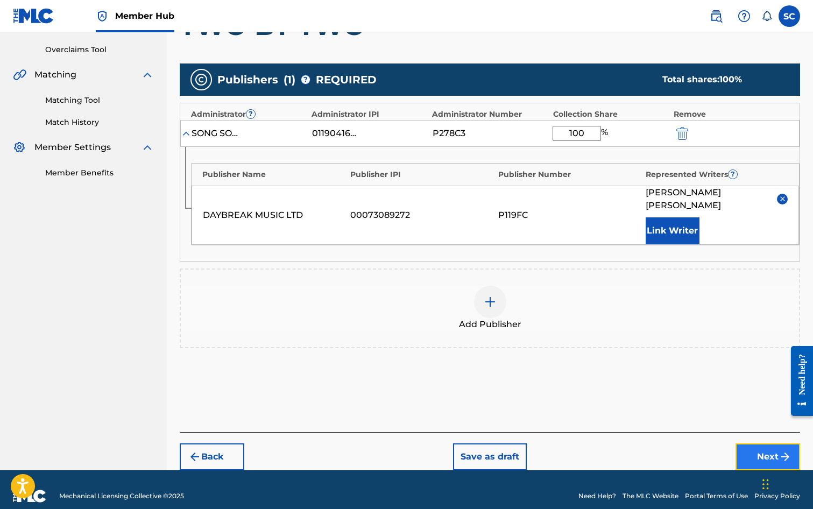
click at [770, 444] on button "Next" at bounding box center [768, 457] width 65 height 27
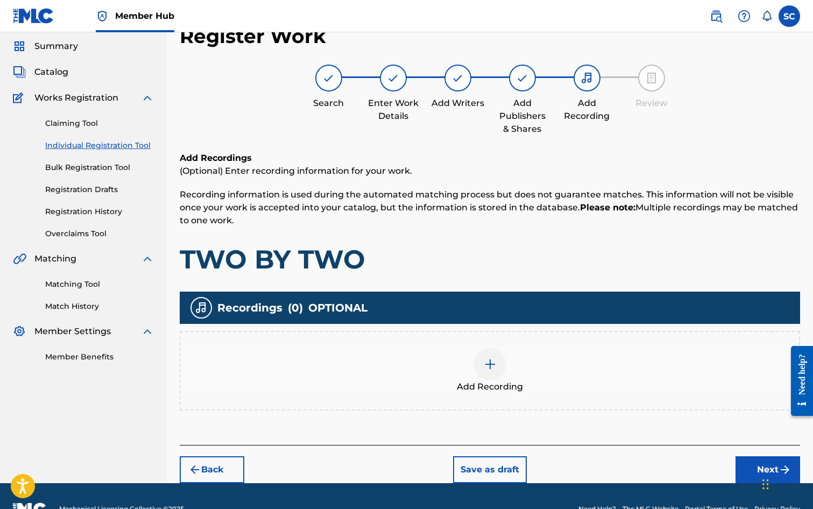
scroll to position [48, 0]
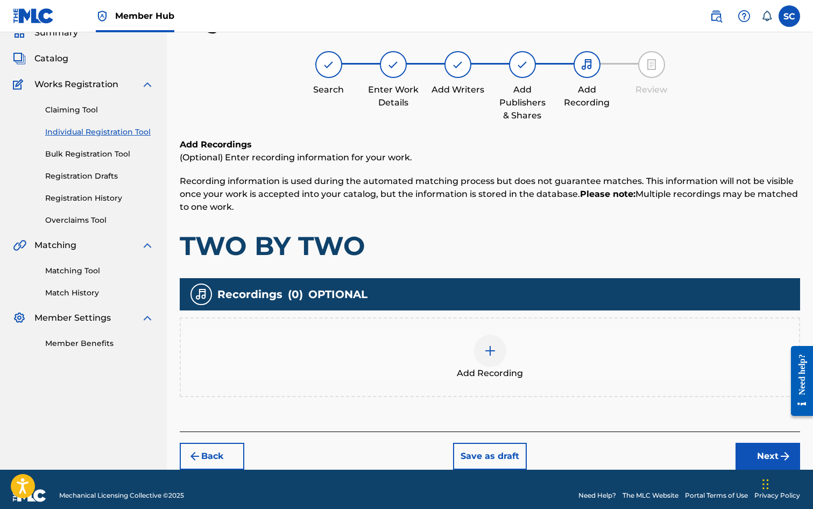
click at [490, 350] on img at bounding box center [490, 350] width 13 height 13
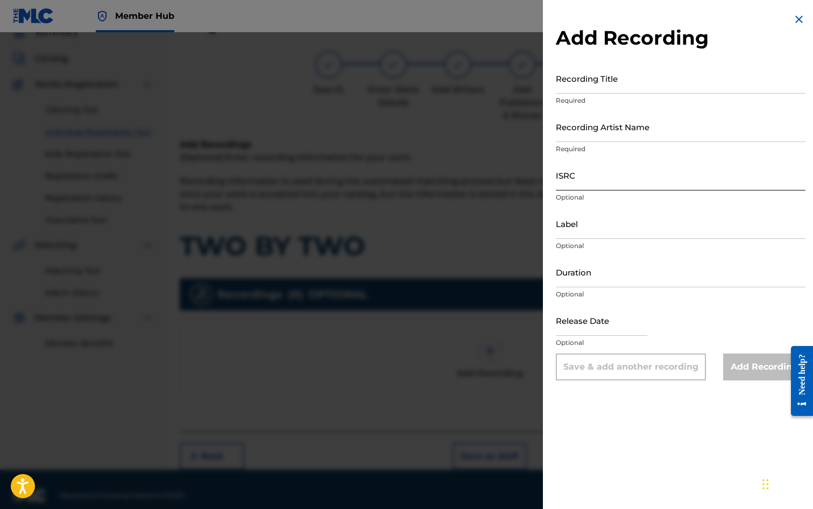
click at [573, 177] on input "ISRC" at bounding box center [681, 175] width 250 height 31
paste input "GBDPR1202519"
type input "GBDPR1202519"
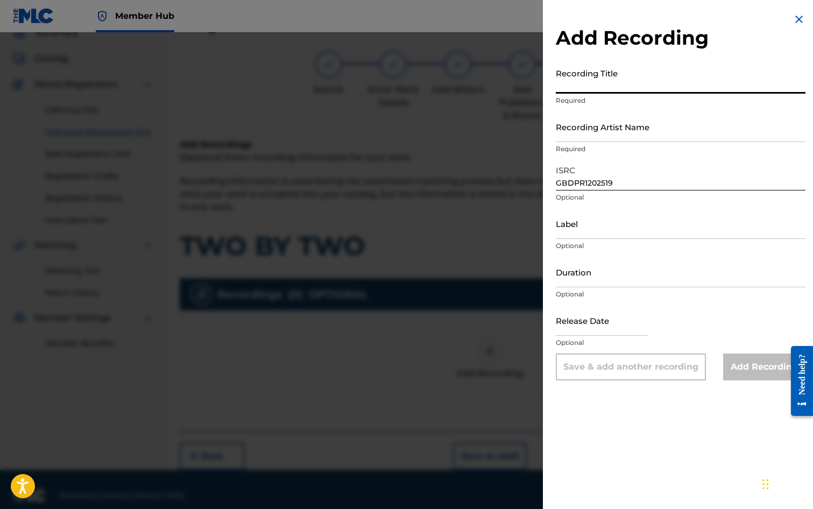
click at [576, 79] on input "Recording Title" at bounding box center [681, 78] width 250 height 31
type input "TWO BY TWO"
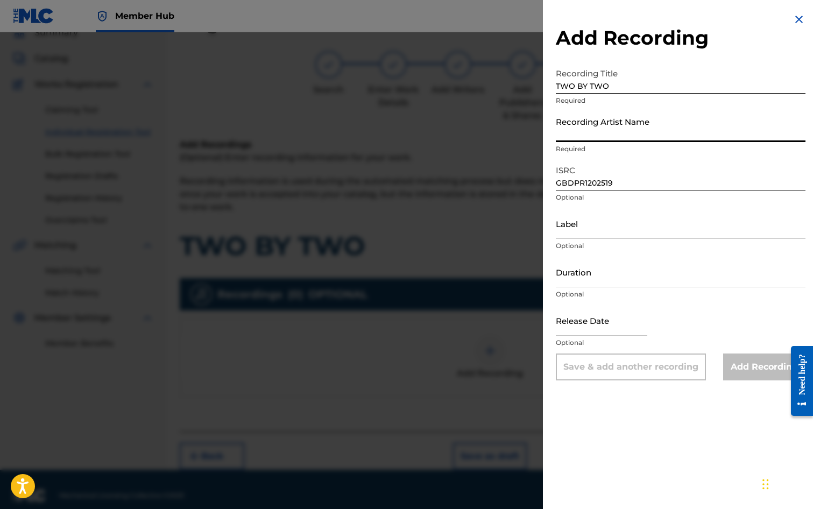
click at [593, 130] on input "Recording Artist Name" at bounding box center [681, 126] width 250 height 31
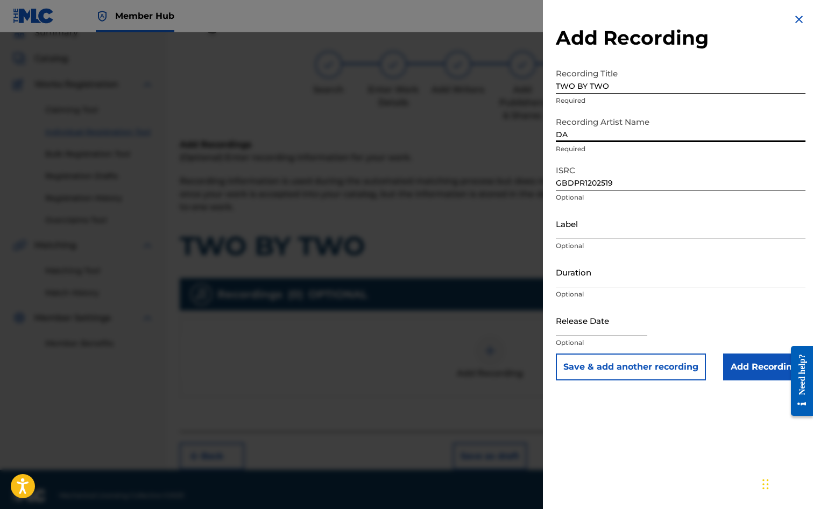
type input "D"
type input "m"
type input "ME TOO!"
click at [594, 270] on input "Duration" at bounding box center [681, 272] width 250 height 31
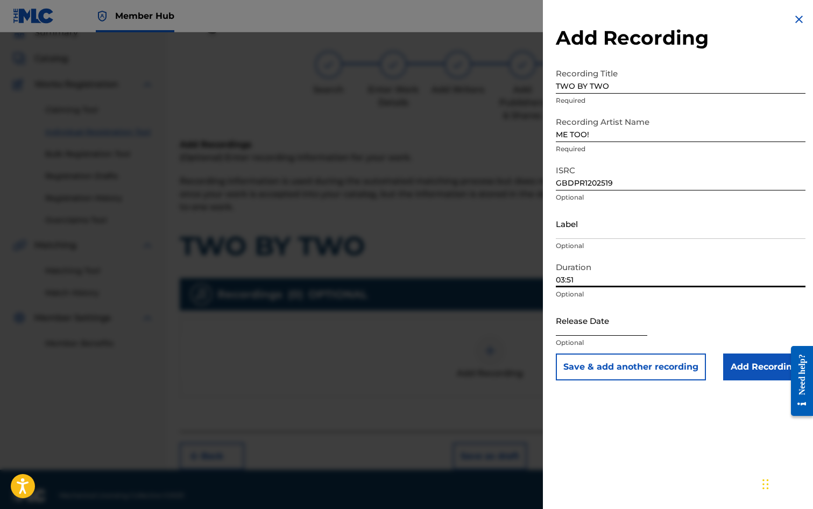
type input "03:51"
click at [584, 321] on input "text" at bounding box center [602, 320] width 92 height 31
select select "8"
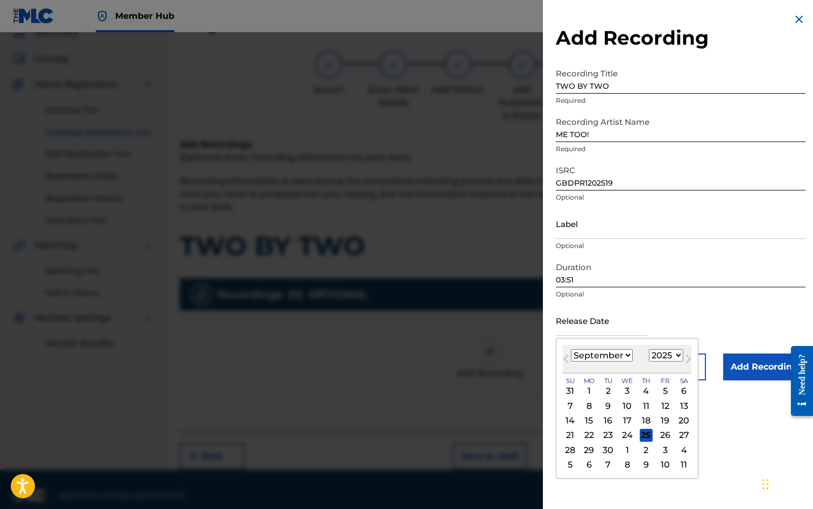
click at [560, 341] on div "Previous Month Next Month [DATE] January February March April May June July Aug…" at bounding box center [627, 408] width 143 height 141
click at [676, 354] on select "1900 1901 1902 1903 1904 1905 1906 1907 1908 1909 1910 1911 1912 1913 1914 1915…" at bounding box center [666, 355] width 34 height 12
select select "2012"
click at [649, 349] on select "1900 1901 1902 1903 1904 1905 1906 1907 1908 1909 1910 1911 1912 1913 1914 1915…" at bounding box center [666, 355] width 34 height 12
click at [590, 405] on div "3" at bounding box center [589, 405] width 13 height 13
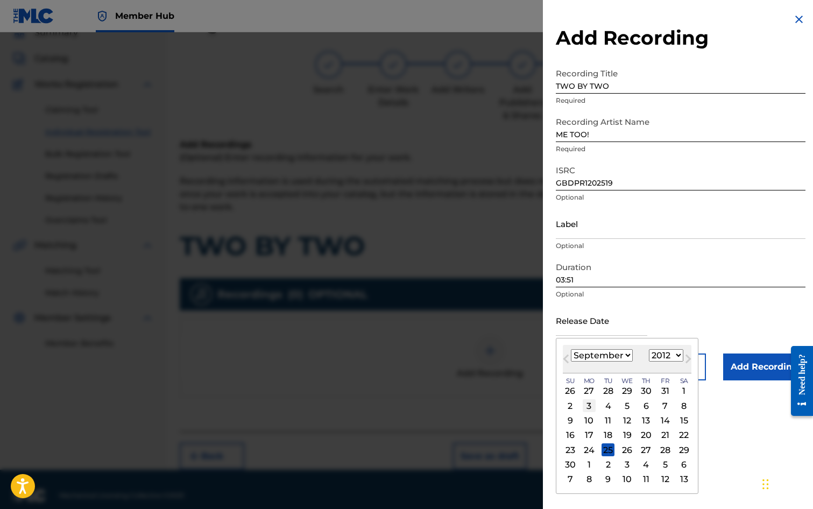
type input "[DATE]"
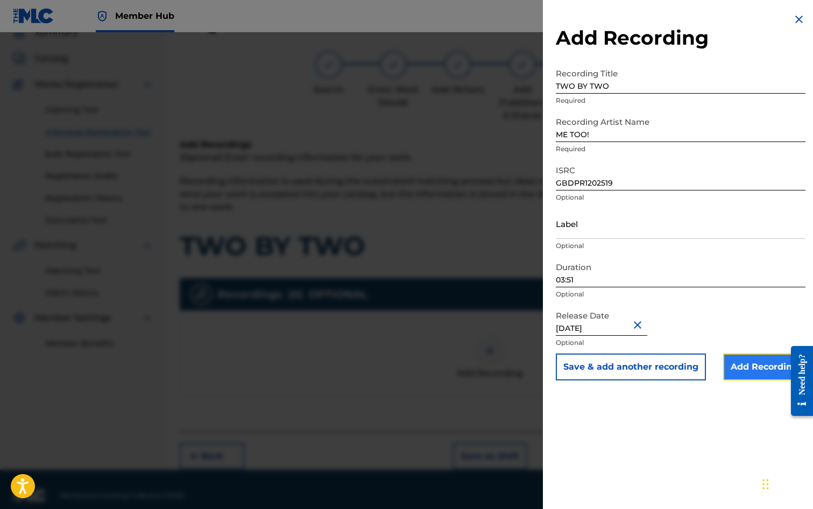
click at [751, 364] on input "Add Recording" at bounding box center [764, 367] width 82 height 27
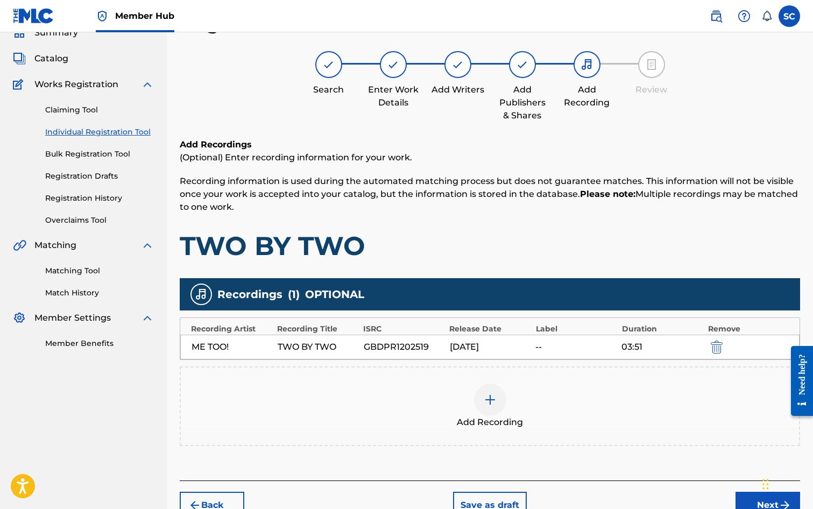
scroll to position [110, 0]
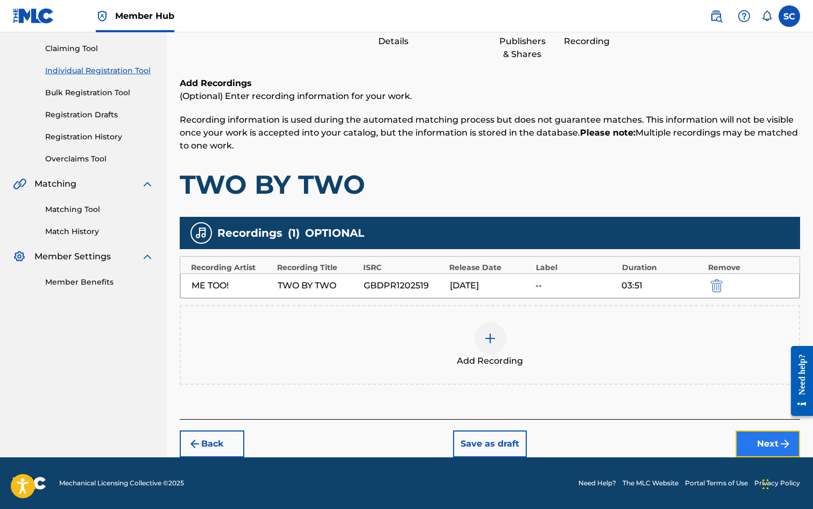
click at [763, 443] on button "Next" at bounding box center [768, 444] width 65 height 27
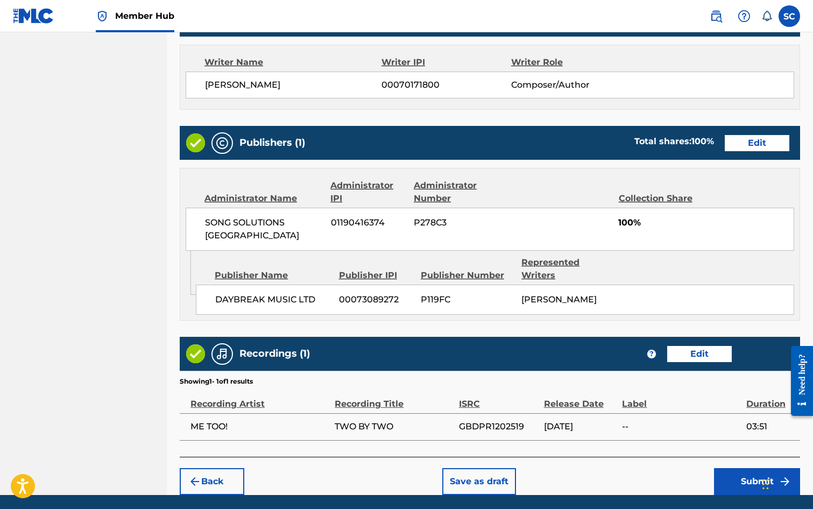
scroll to position [485, 0]
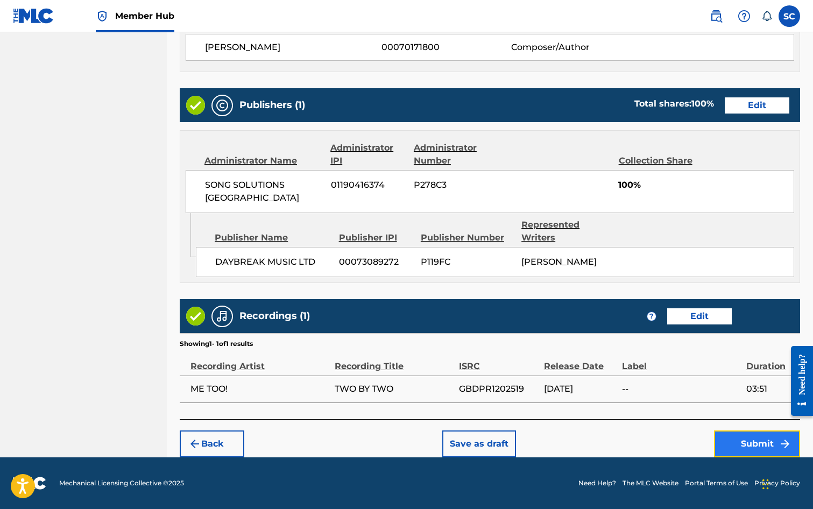
click at [749, 444] on button "Submit" at bounding box center [757, 444] width 86 height 27
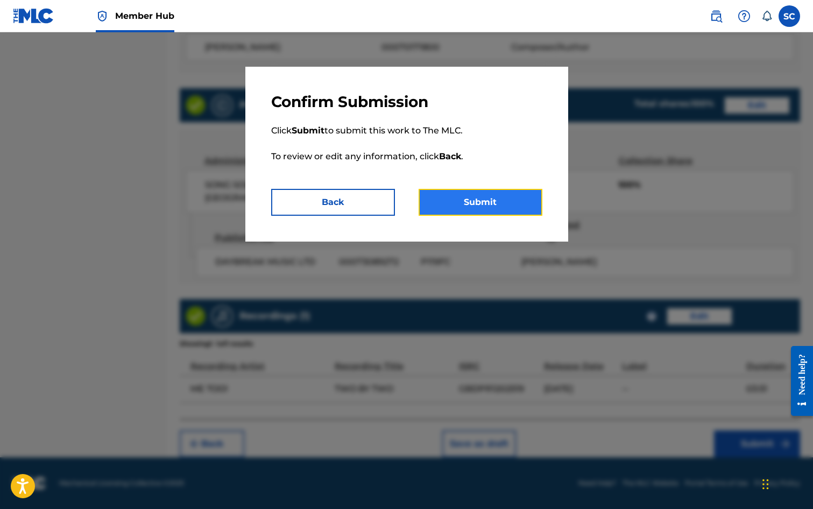
click at [490, 203] on button "Submit" at bounding box center [481, 202] width 124 height 27
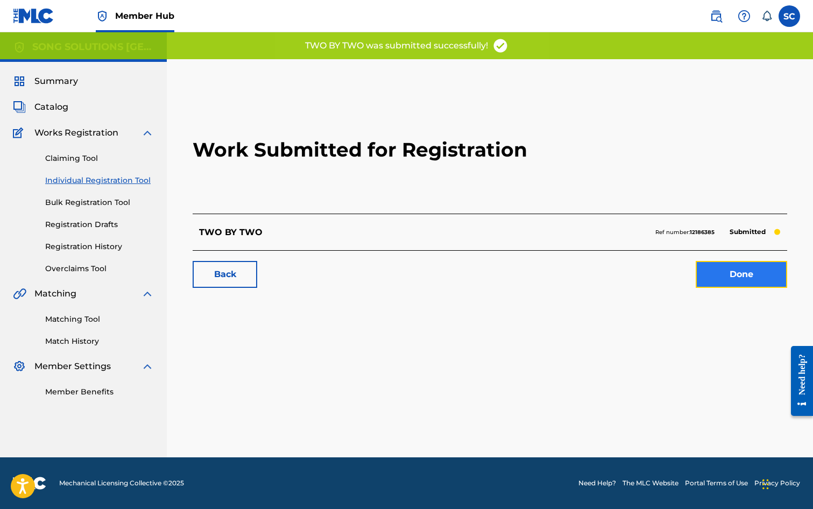
click at [751, 277] on link "Done" at bounding box center [742, 274] width 92 height 27
